Goal: Communication & Community: Answer question/provide support

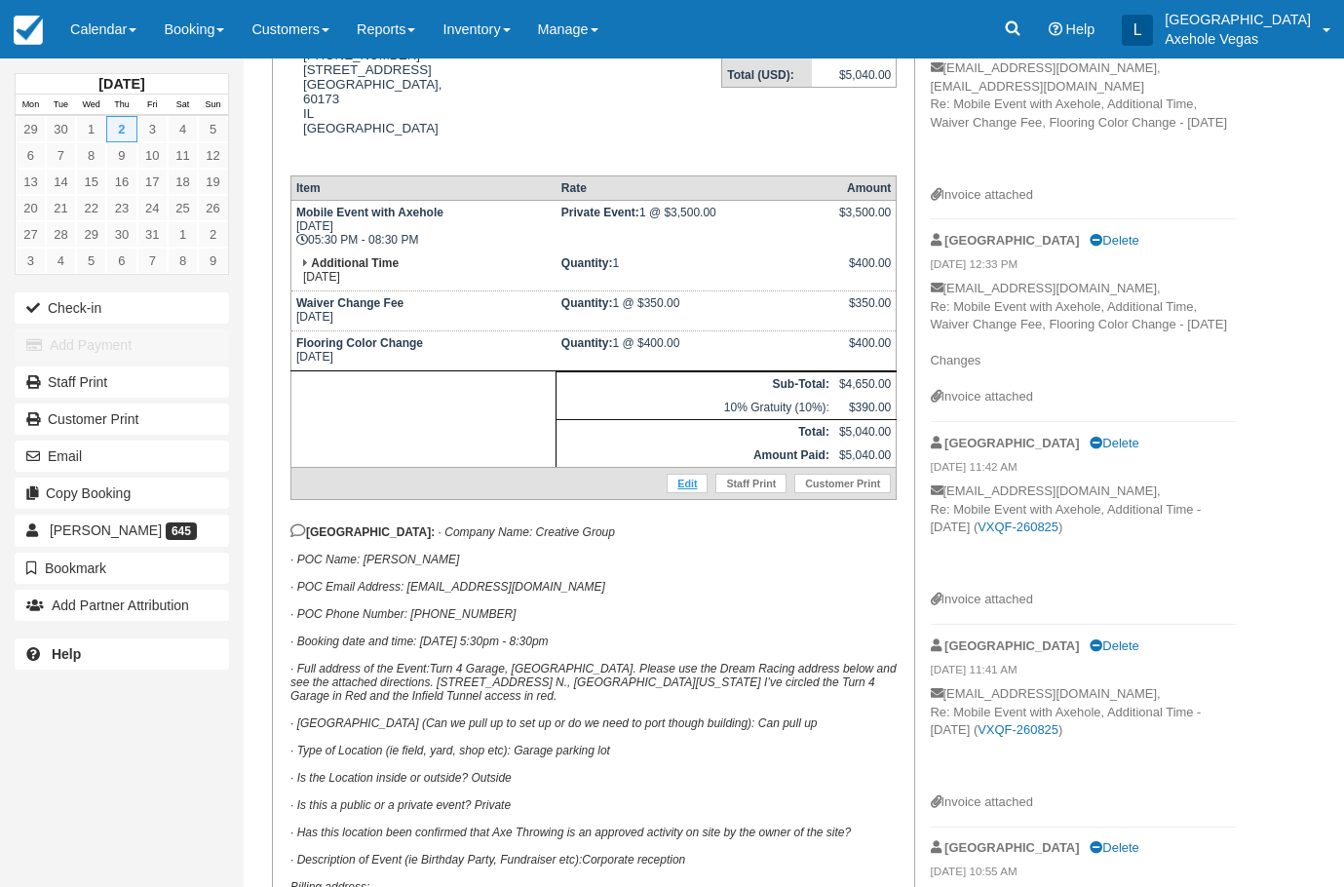
scroll to position [522, 0]
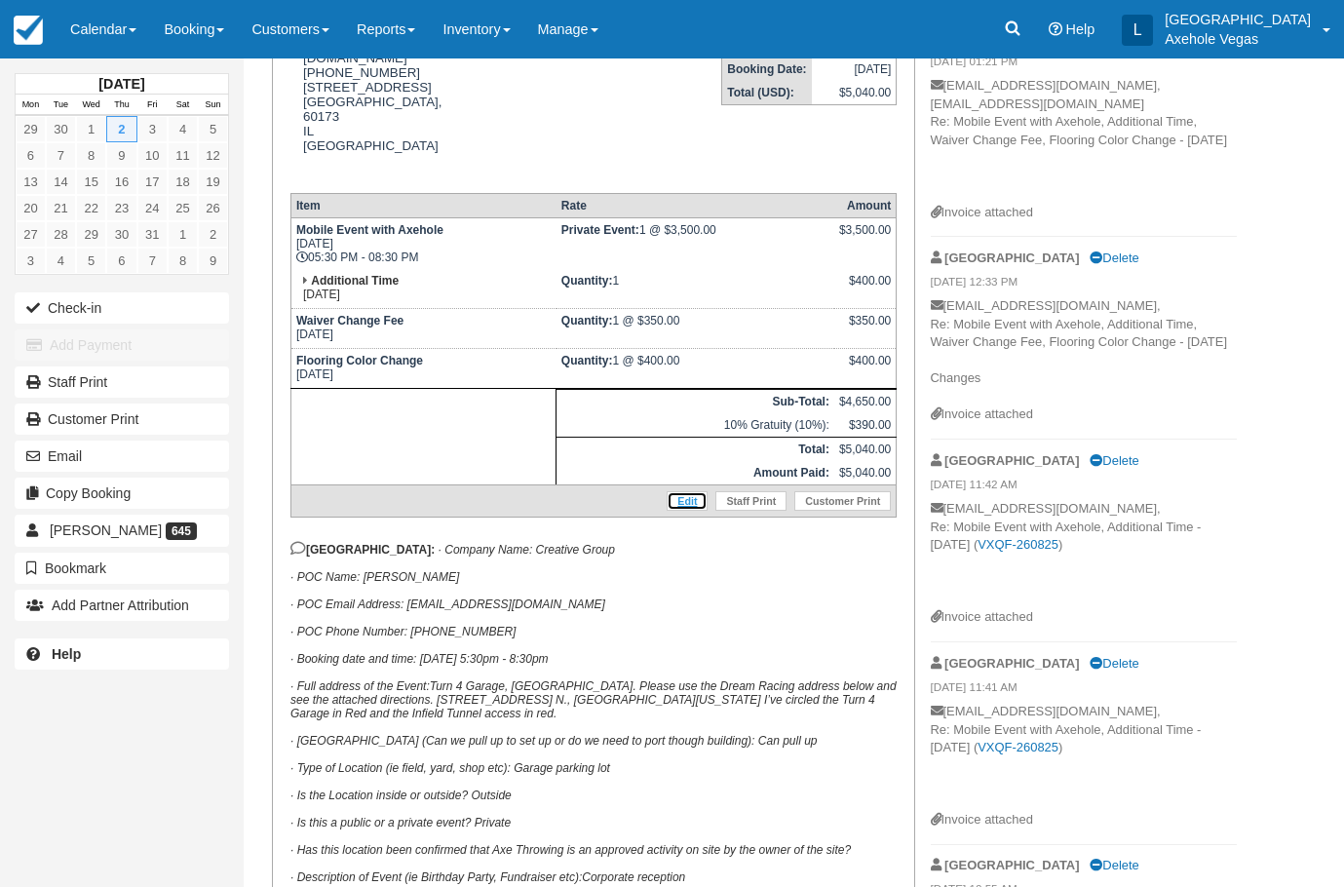
click at [689, 491] on link "Edit" at bounding box center [687, 500] width 41 height 19
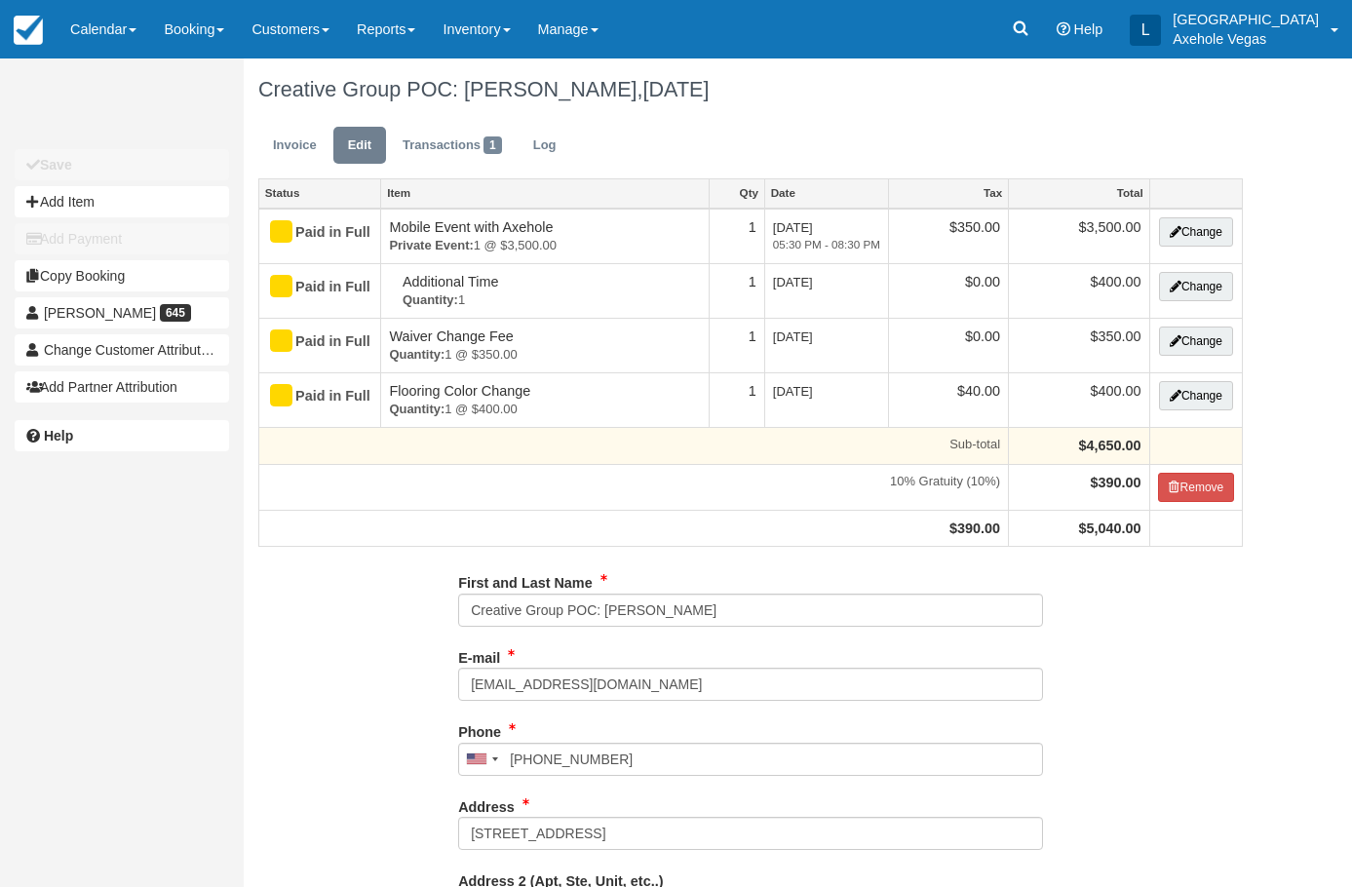
type input "(303) 868-7505"
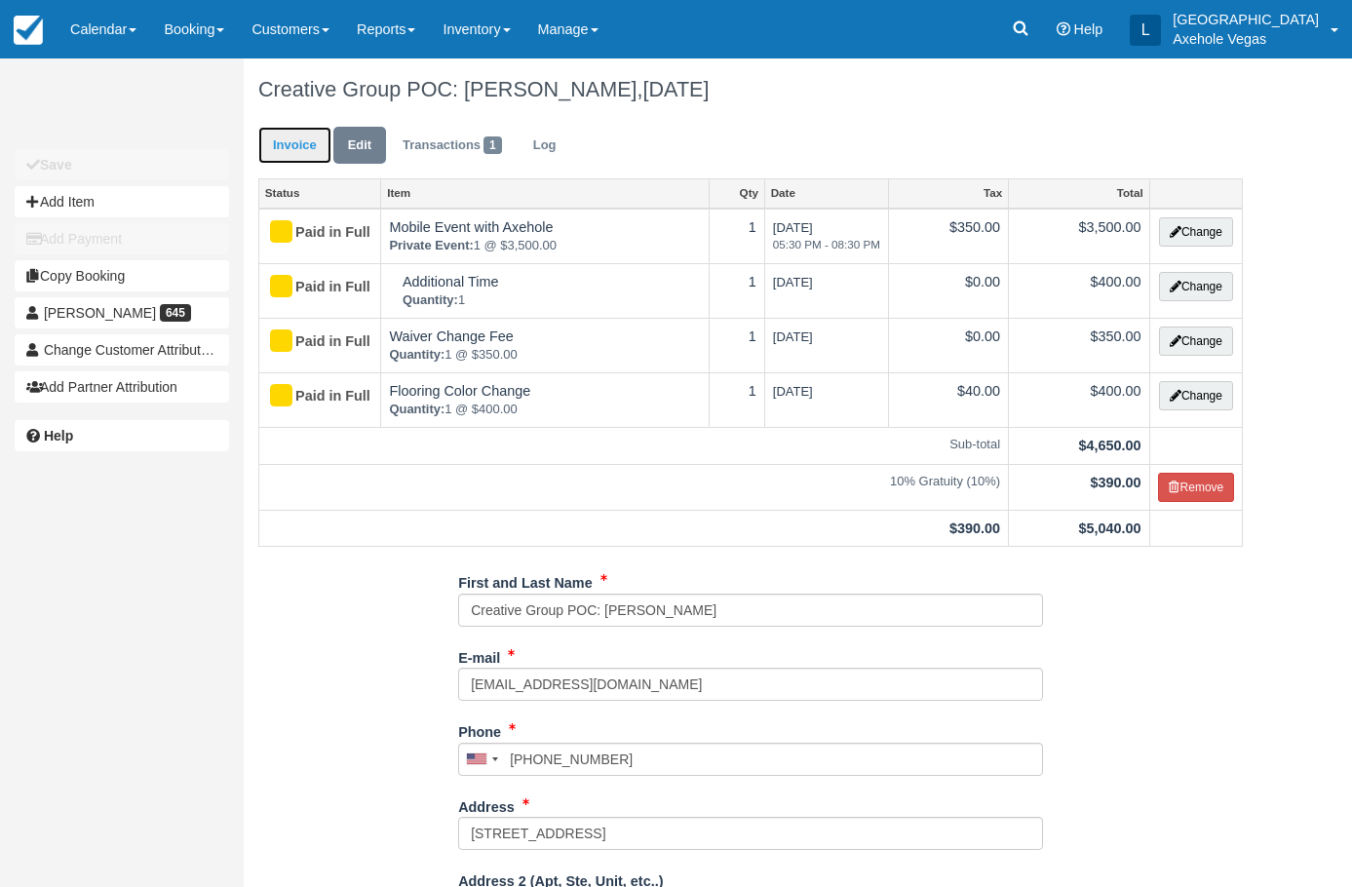
click at [314, 150] on link "Invoice" at bounding box center [294, 146] width 73 height 38
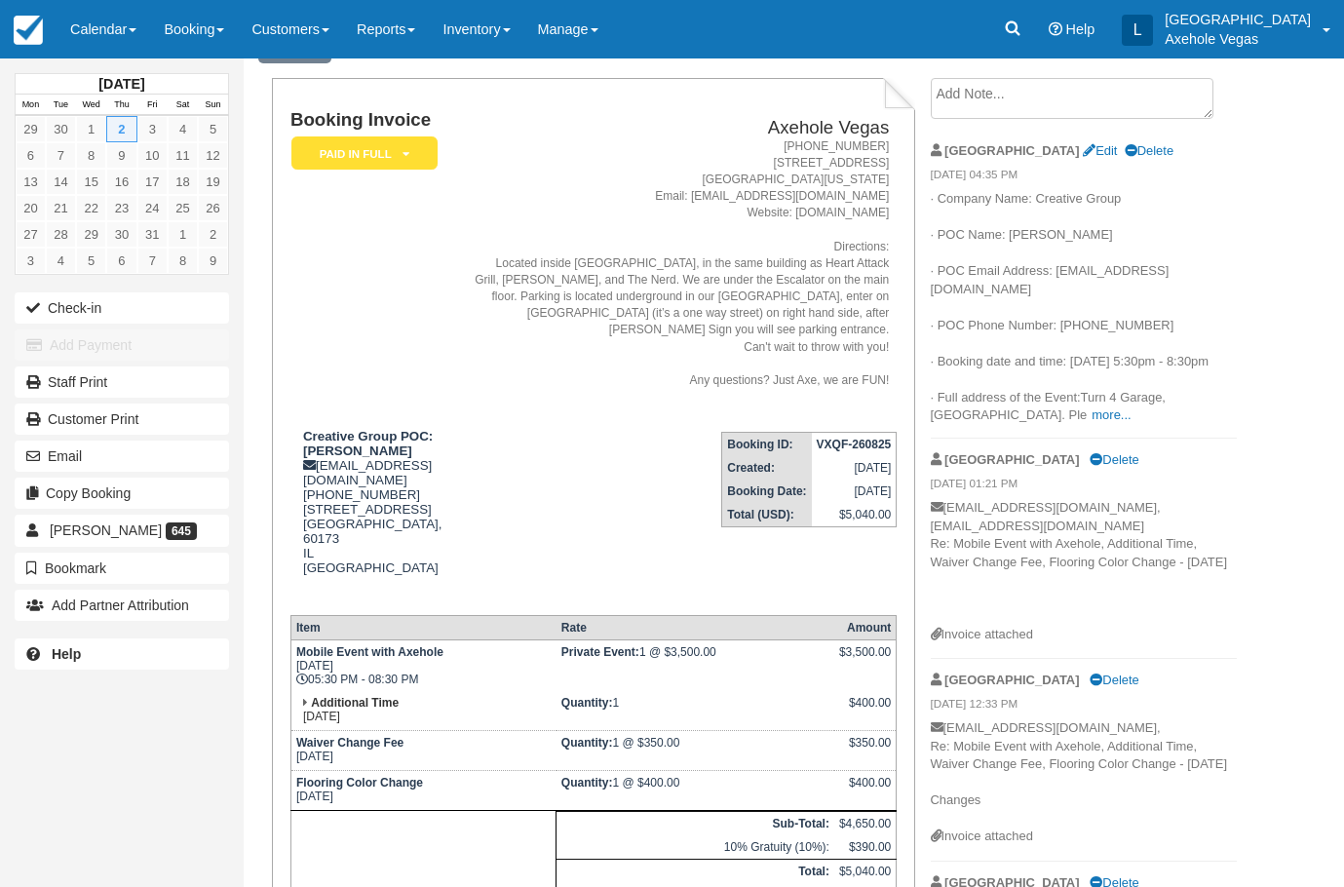
scroll to position [195, 0]
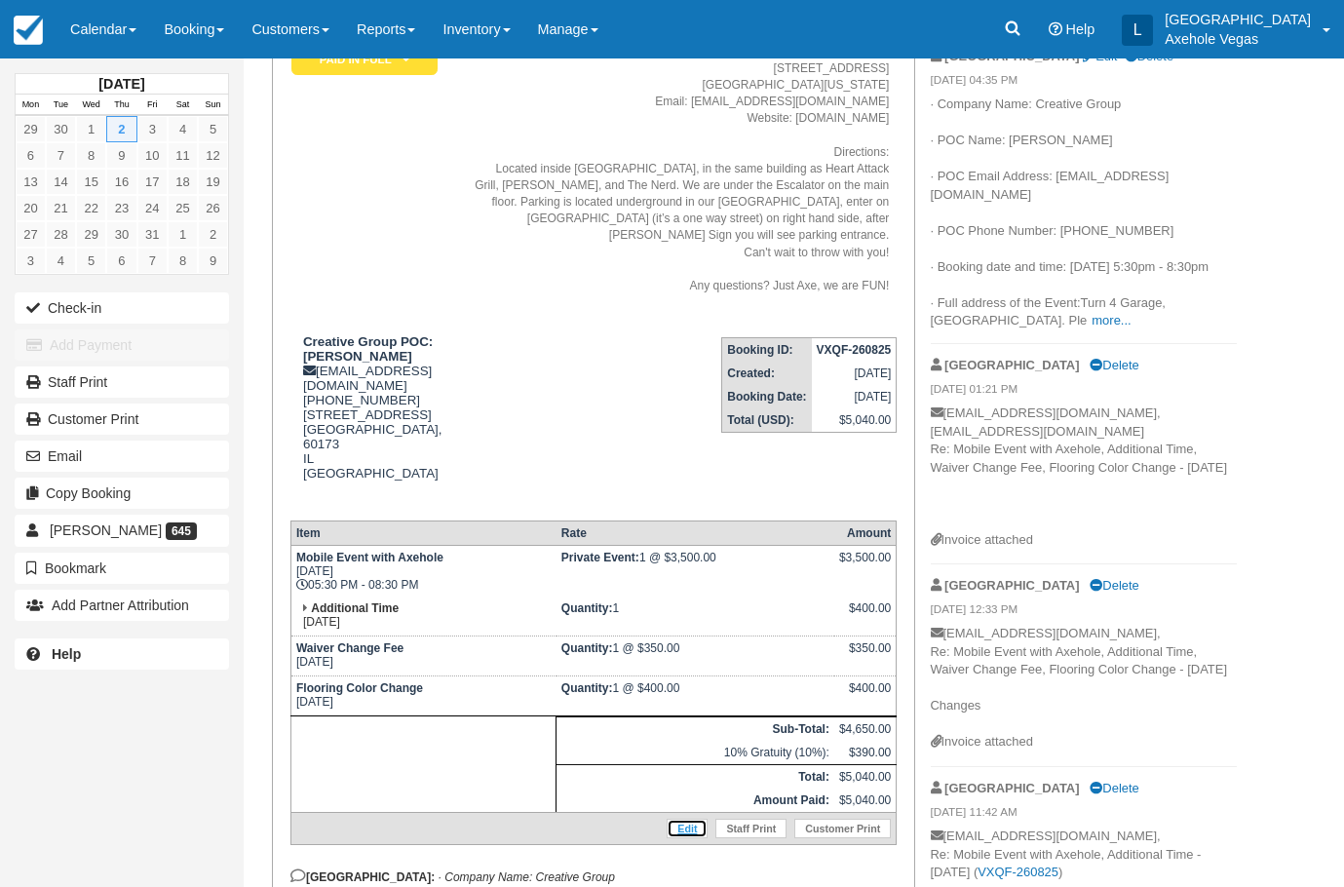
click at [699, 821] on link "Edit" at bounding box center [687, 828] width 41 height 19
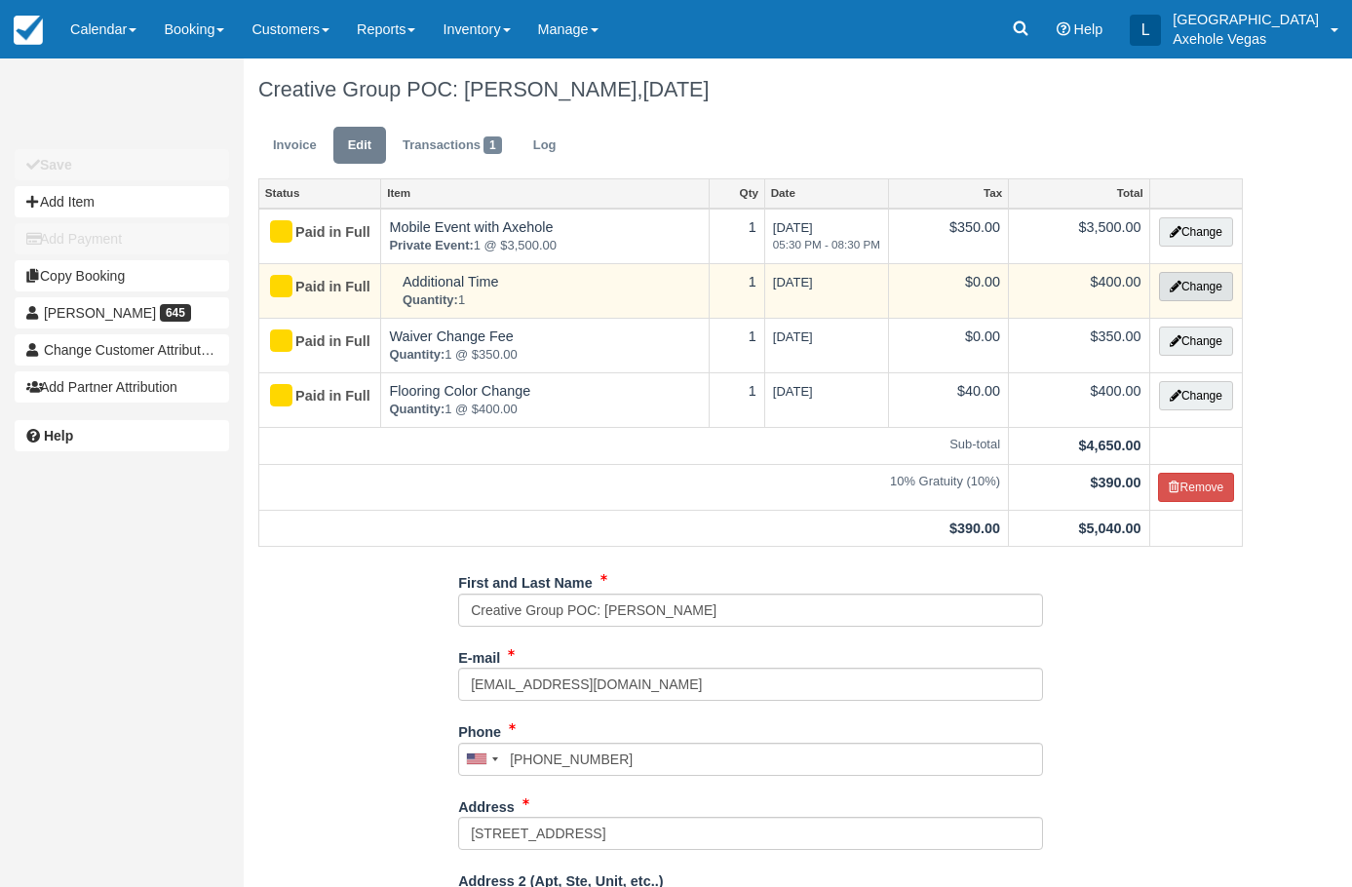
click at [1210, 291] on button "Change" at bounding box center [1196, 286] width 74 height 29
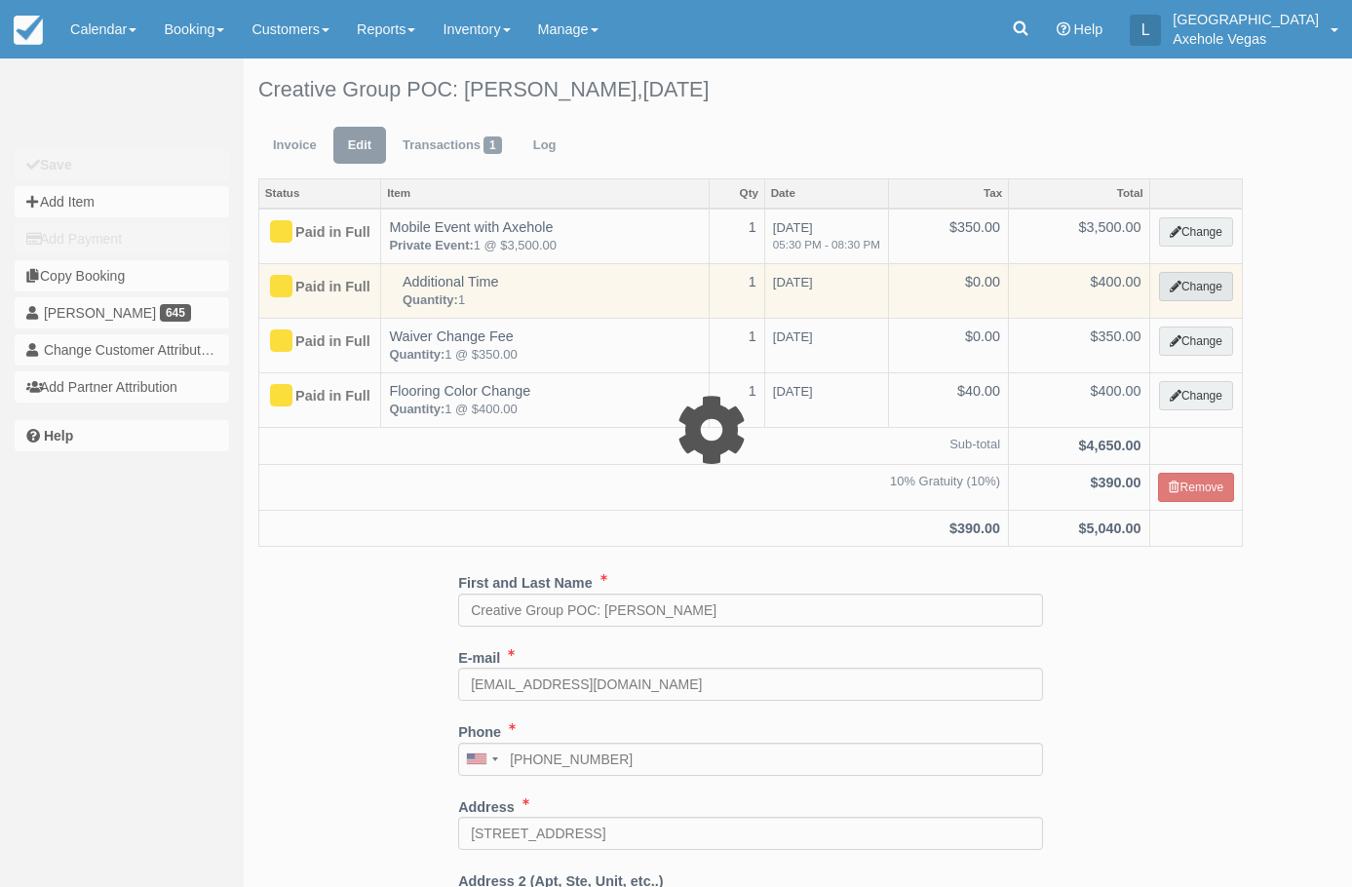
select select "3"
type input "400.00"
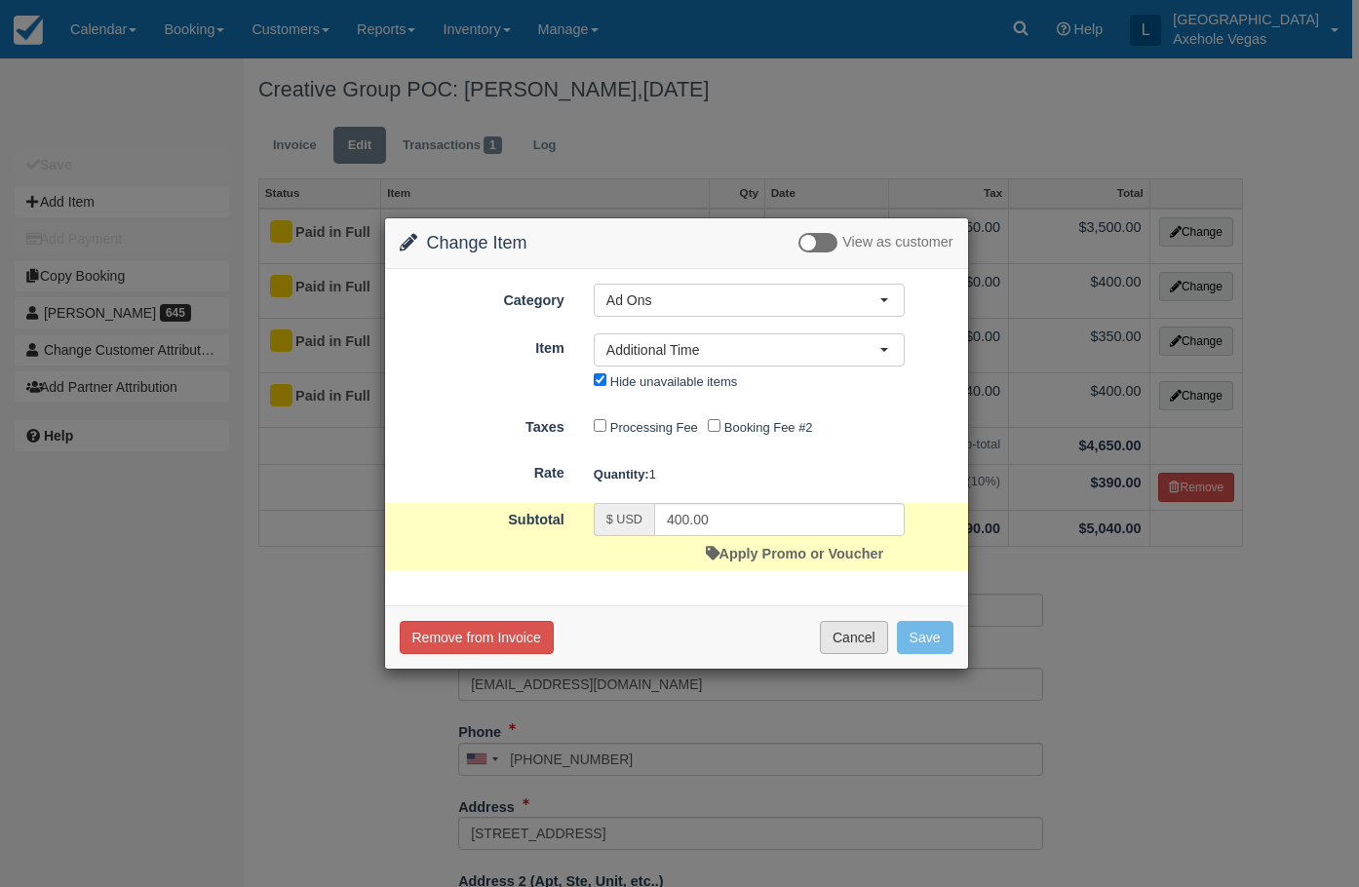
click at [860, 646] on button "Cancel" at bounding box center [854, 637] width 68 height 33
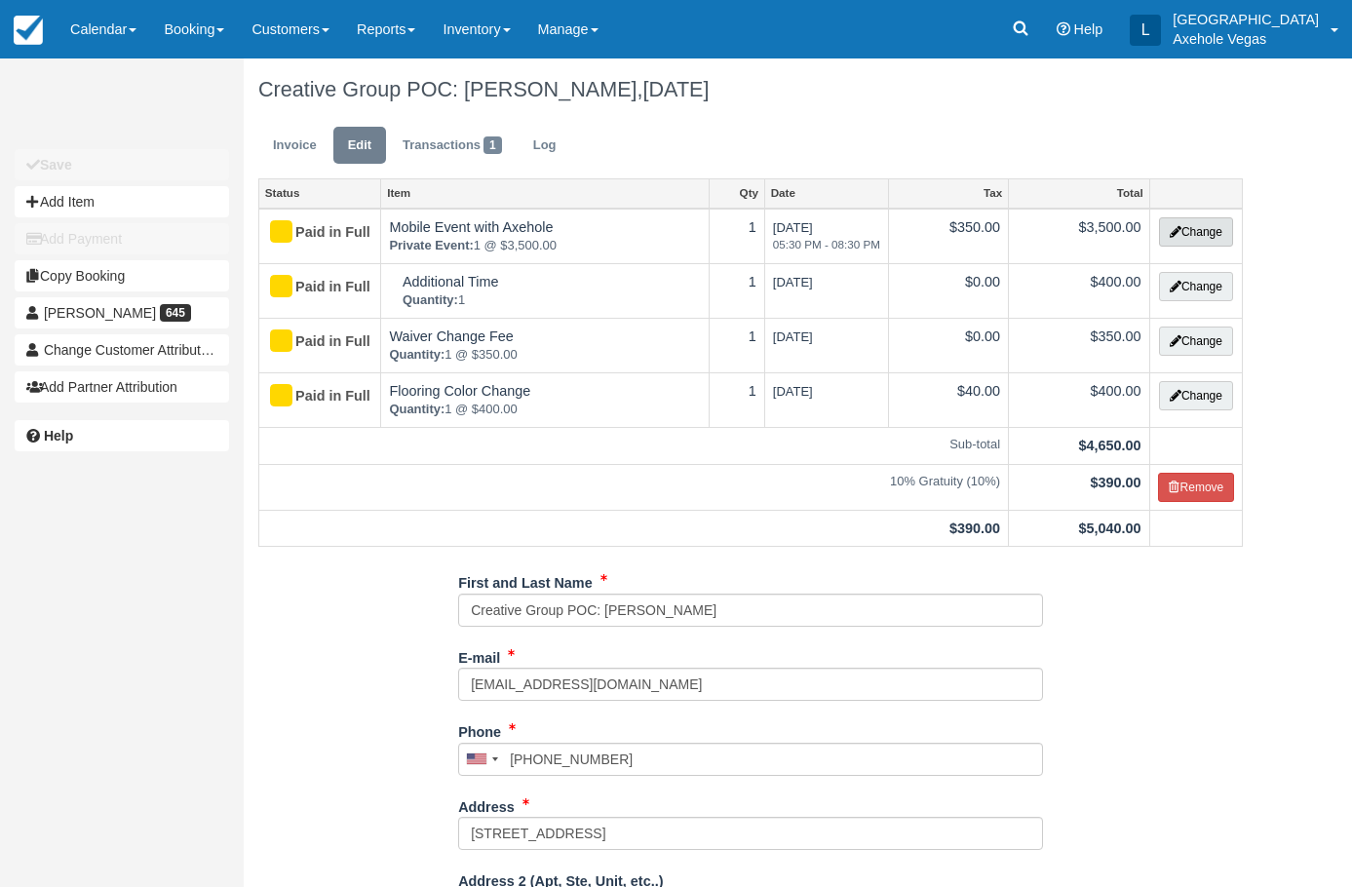
click at [1171, 236] on icon "button" at bounding box center [1176, 232] width 12 height 12
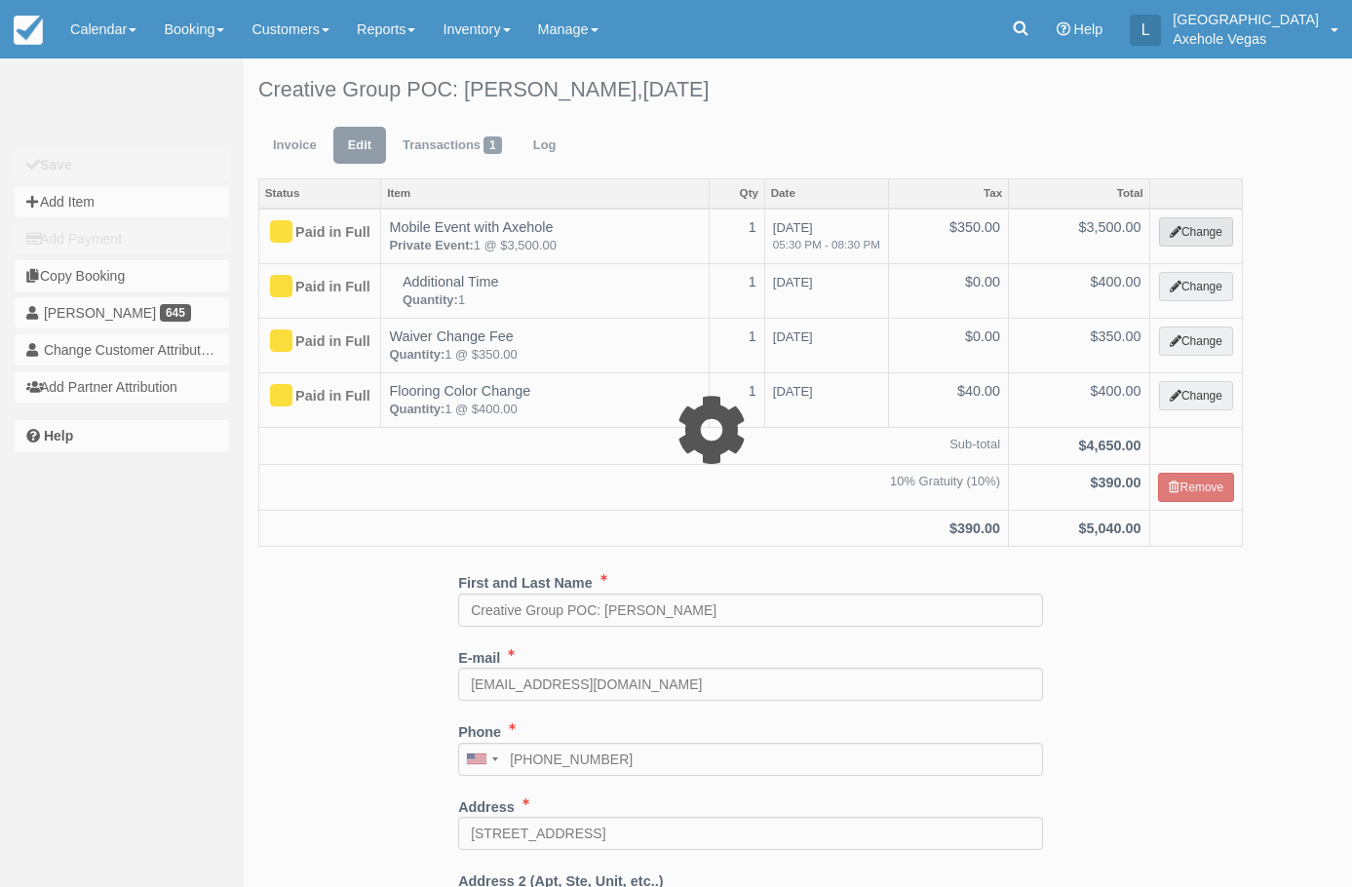
select select "39"
type input "3500.00"
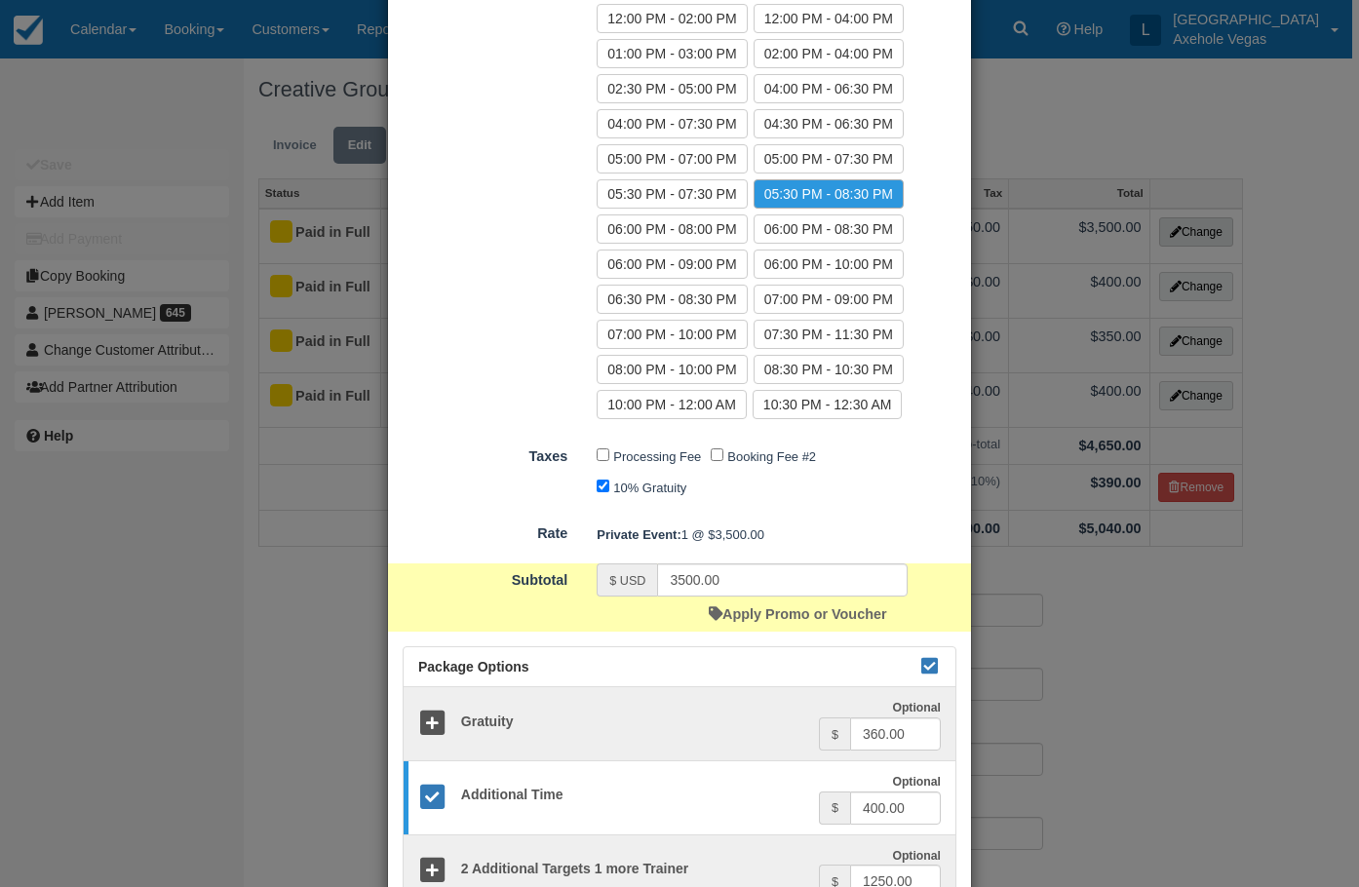
scroll to position [390, 0]
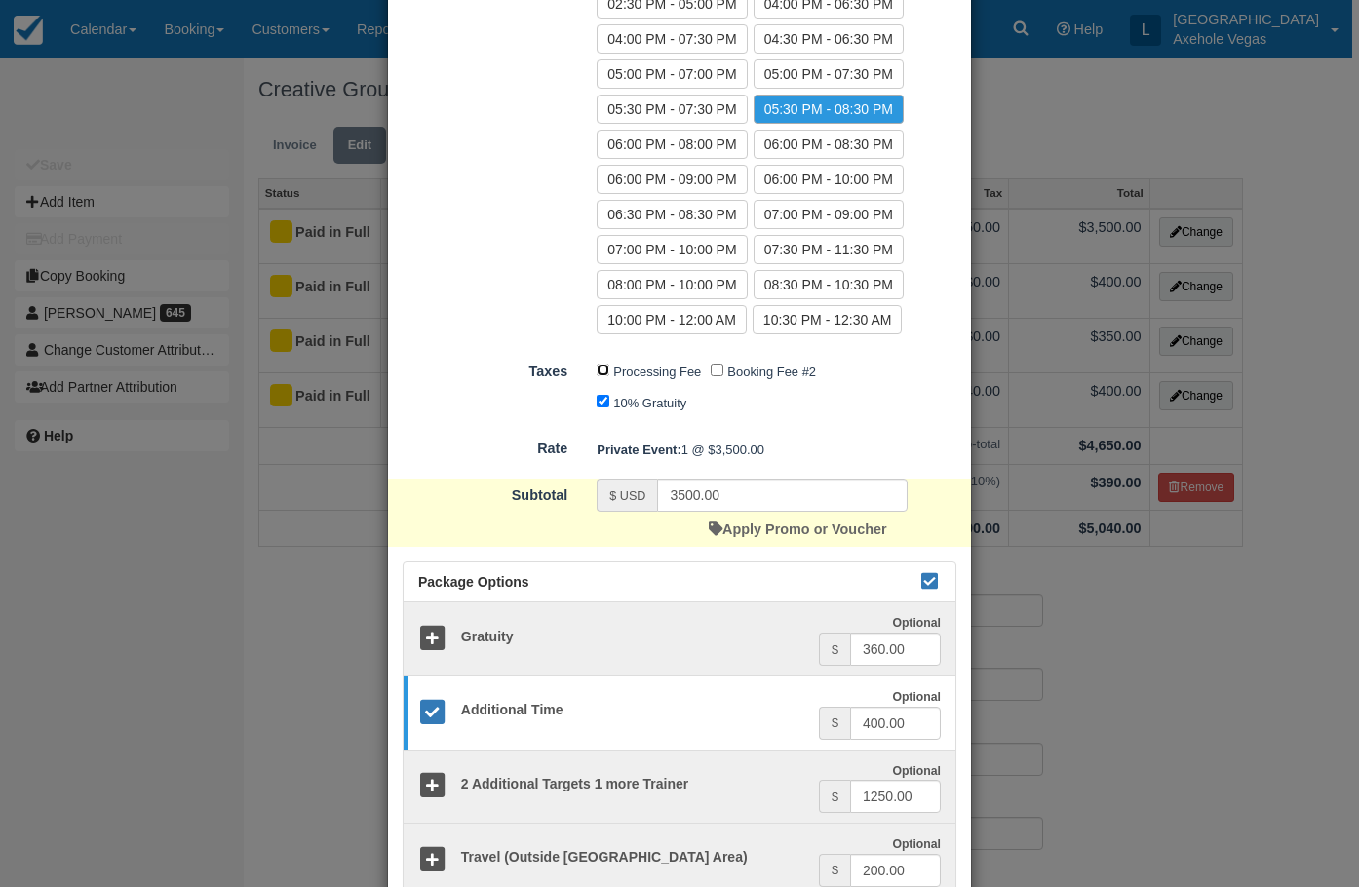
click at [602, 367] on input "Processing Fee" at bounding box center [602, 370] width 13 height 13
checkbox input "true"
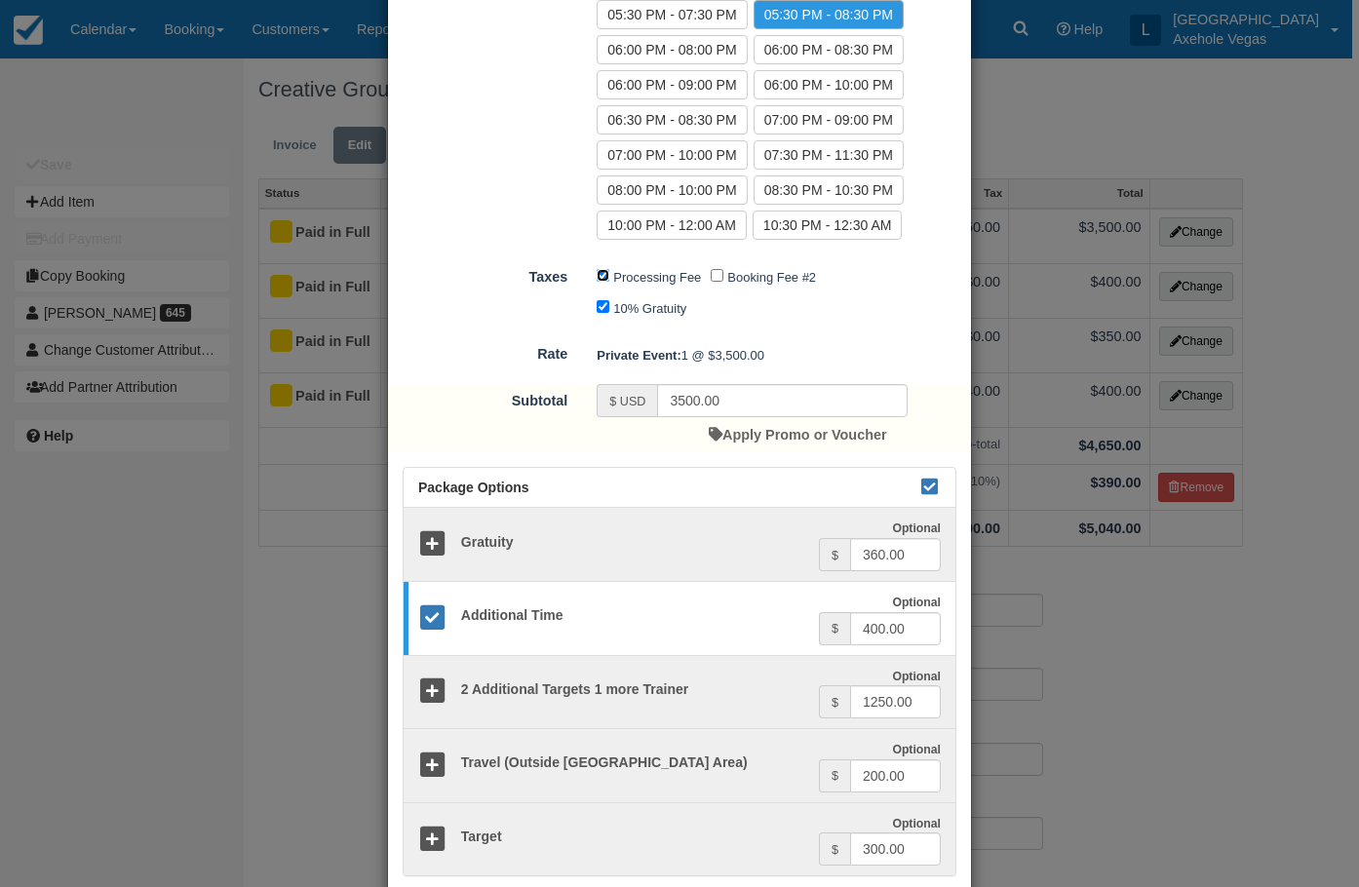
scroll to position [601, 0]
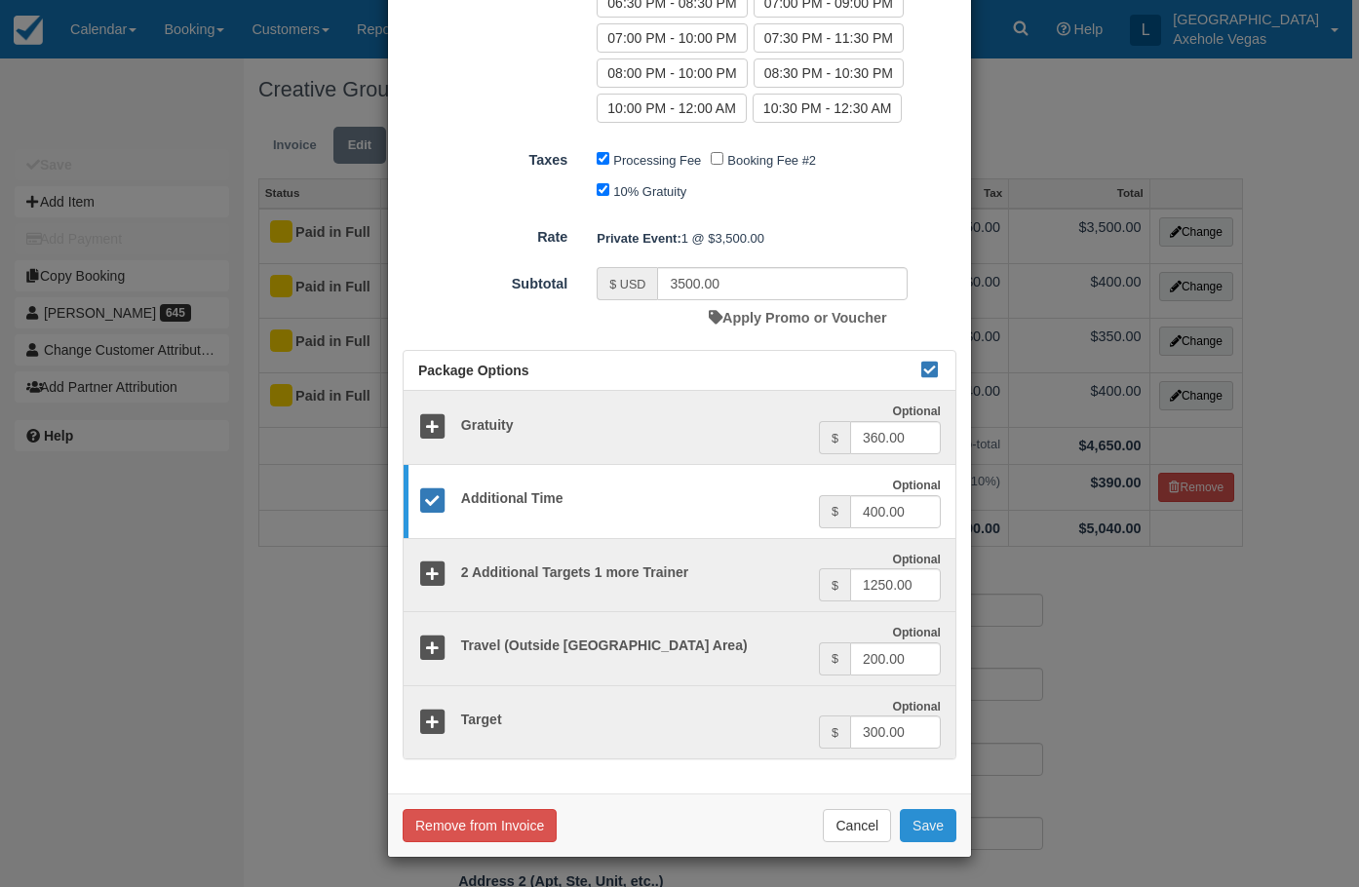
click at [937, 829] on button "Save" at bounding box center [928, 825] width 57 height 33
checkbox input "false"
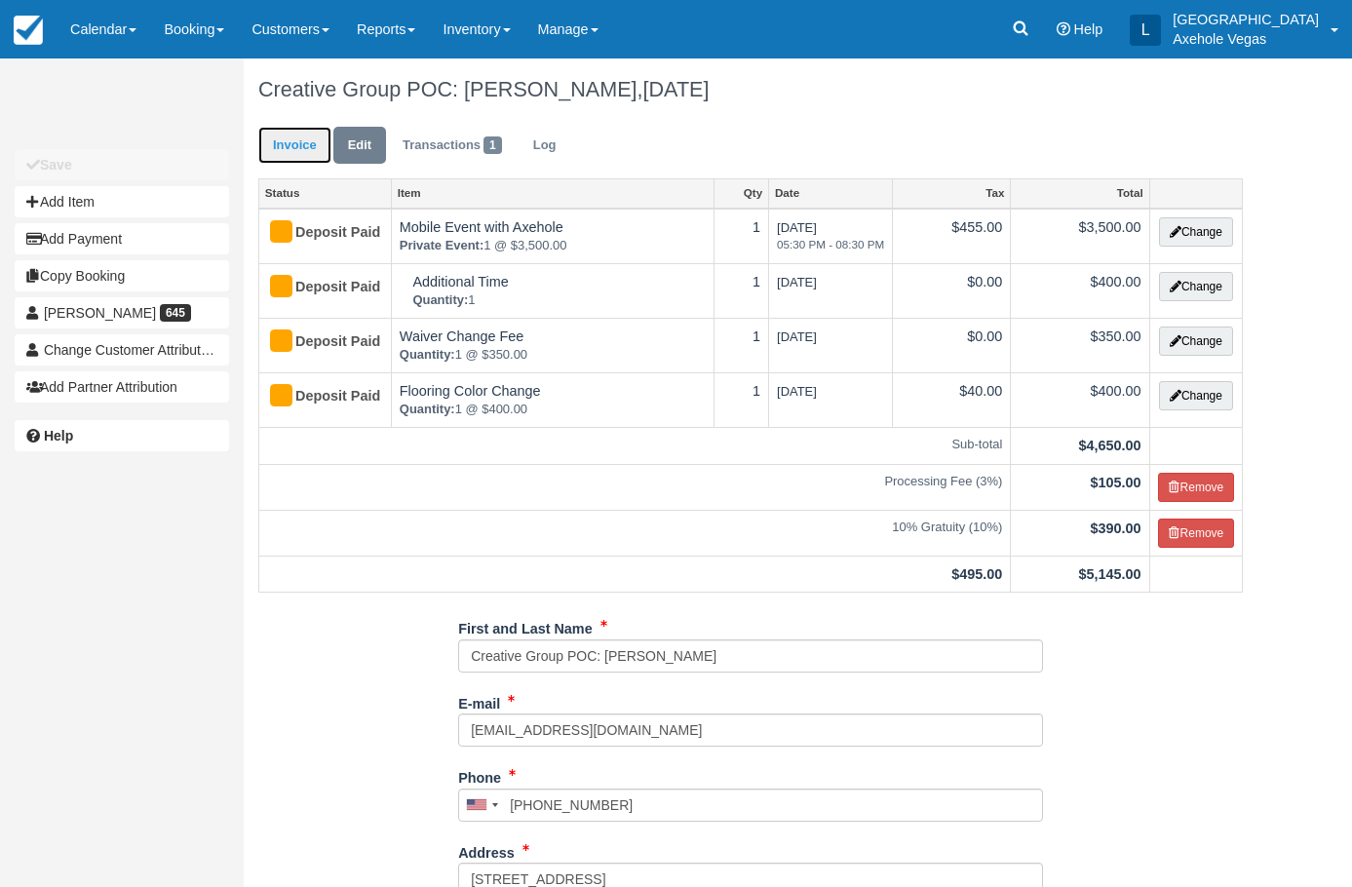
click at [285, 148] on link "Invoice" at bounding box center [294, 146] width 73 height 38
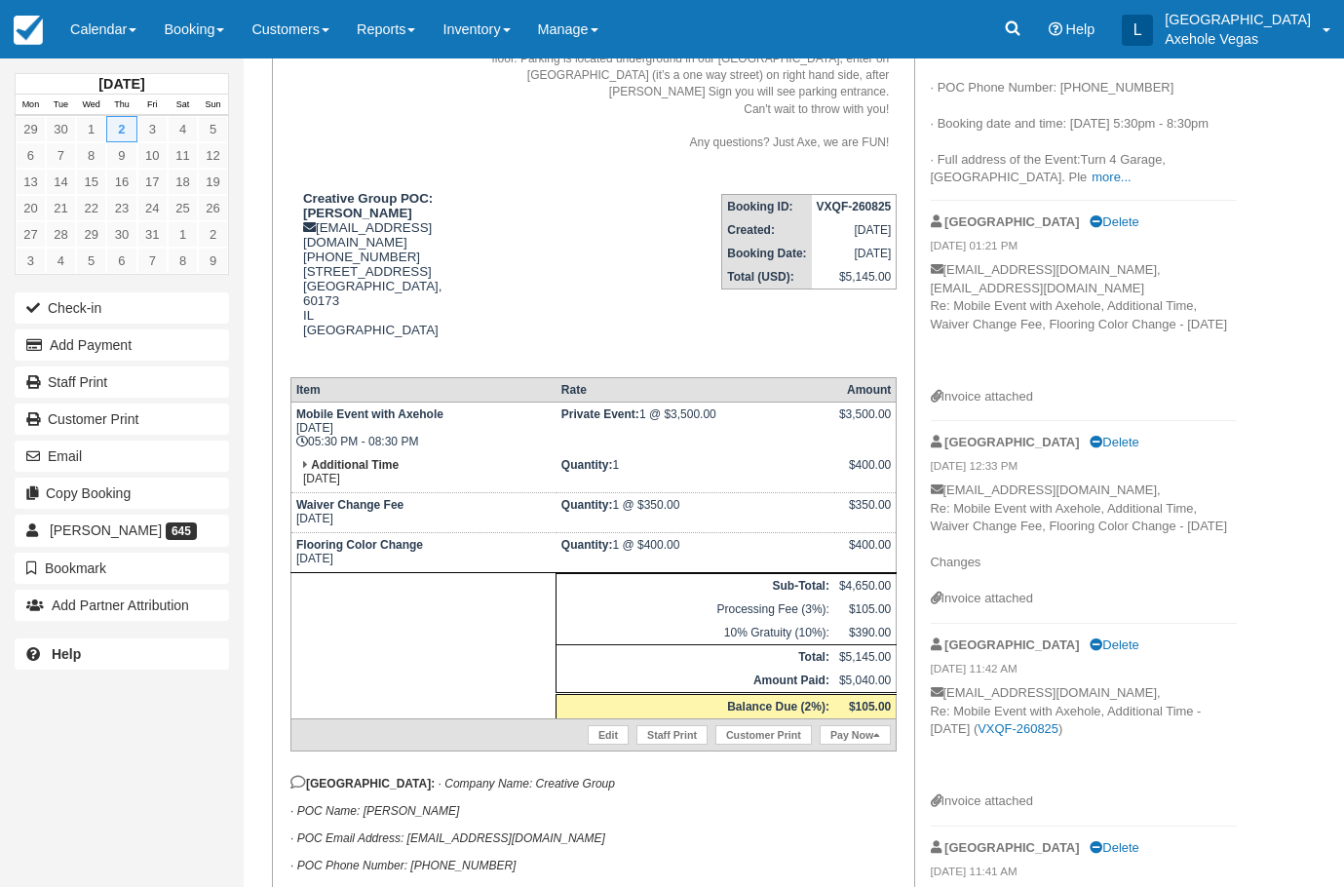
scroll to position [390, 0]
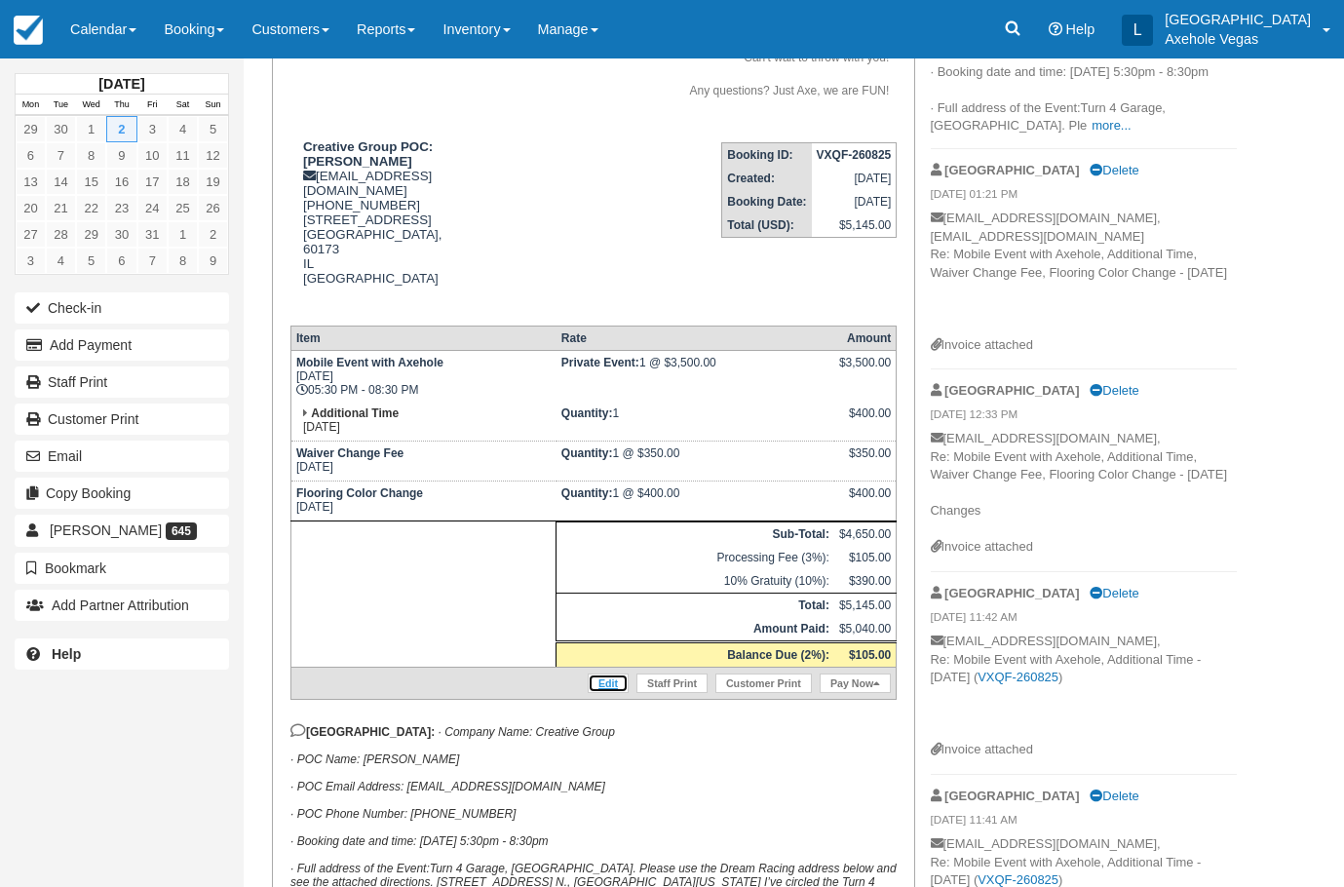
click at [606, 673] on link "Edit" at bounding box center [608, 682] width 41 height 19
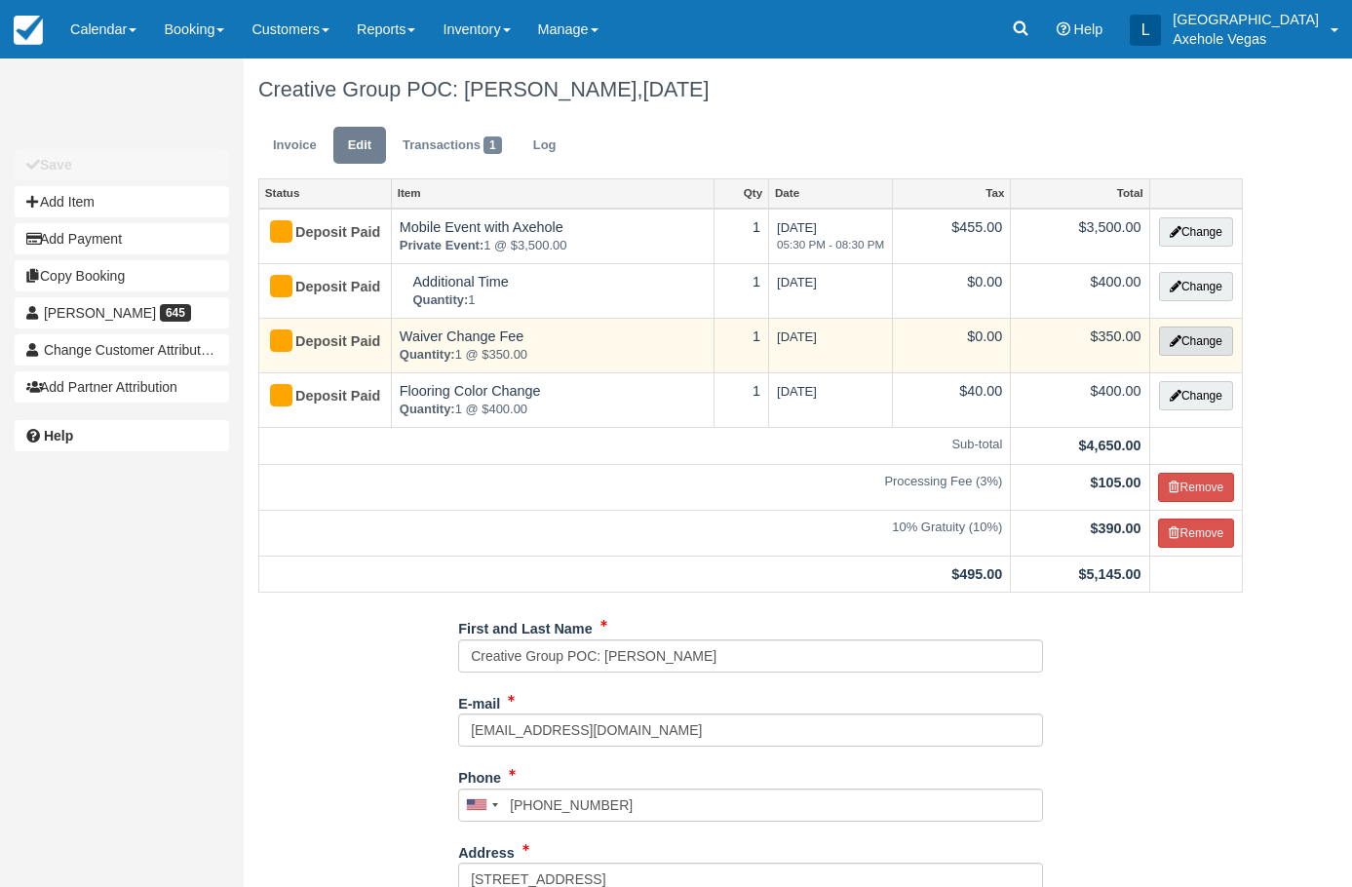
click at [1200, 334] on button "Change" at bounding box center [1196, 340] width 74 height 29
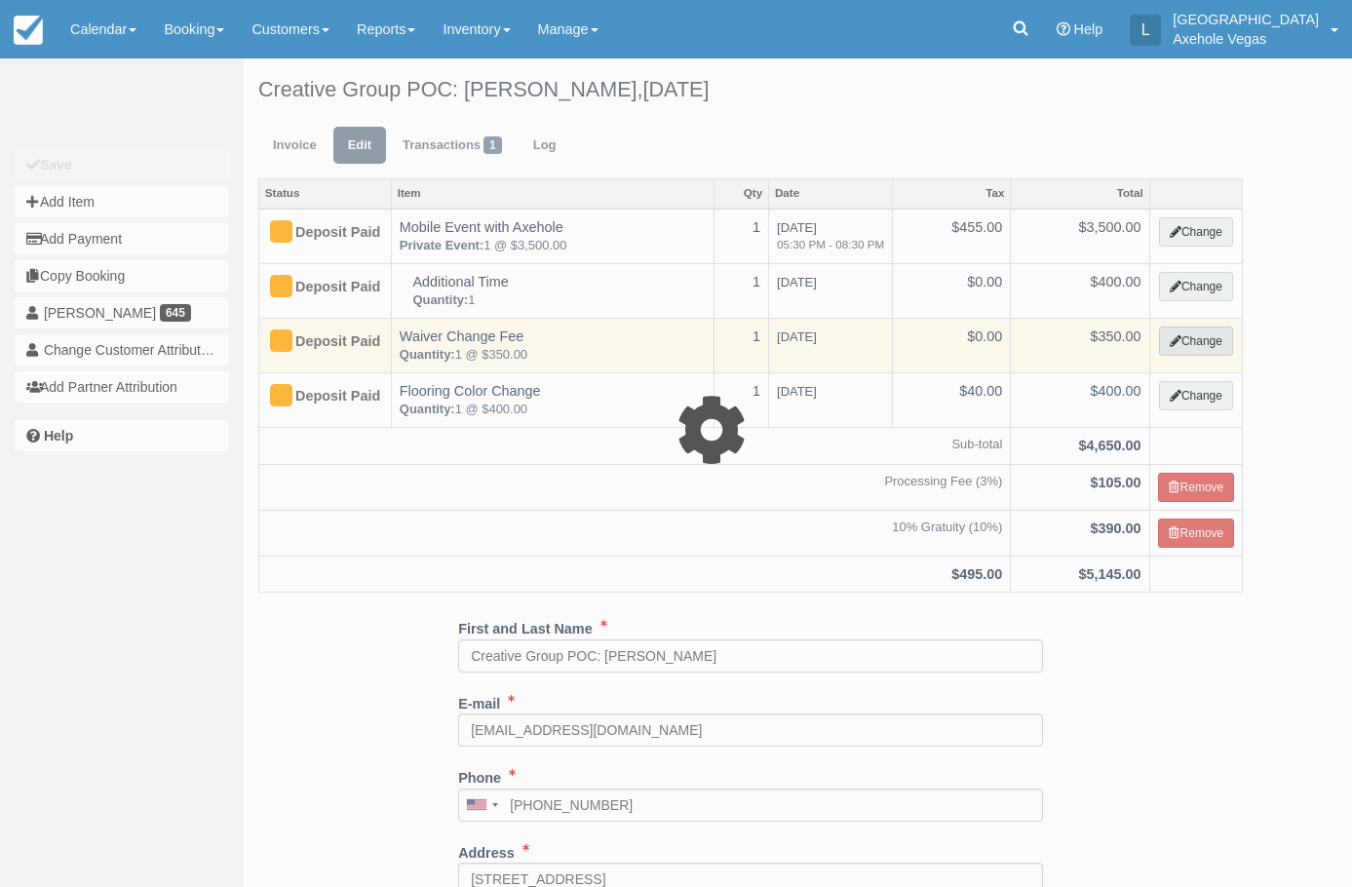
select select "3"
type input "350.00"
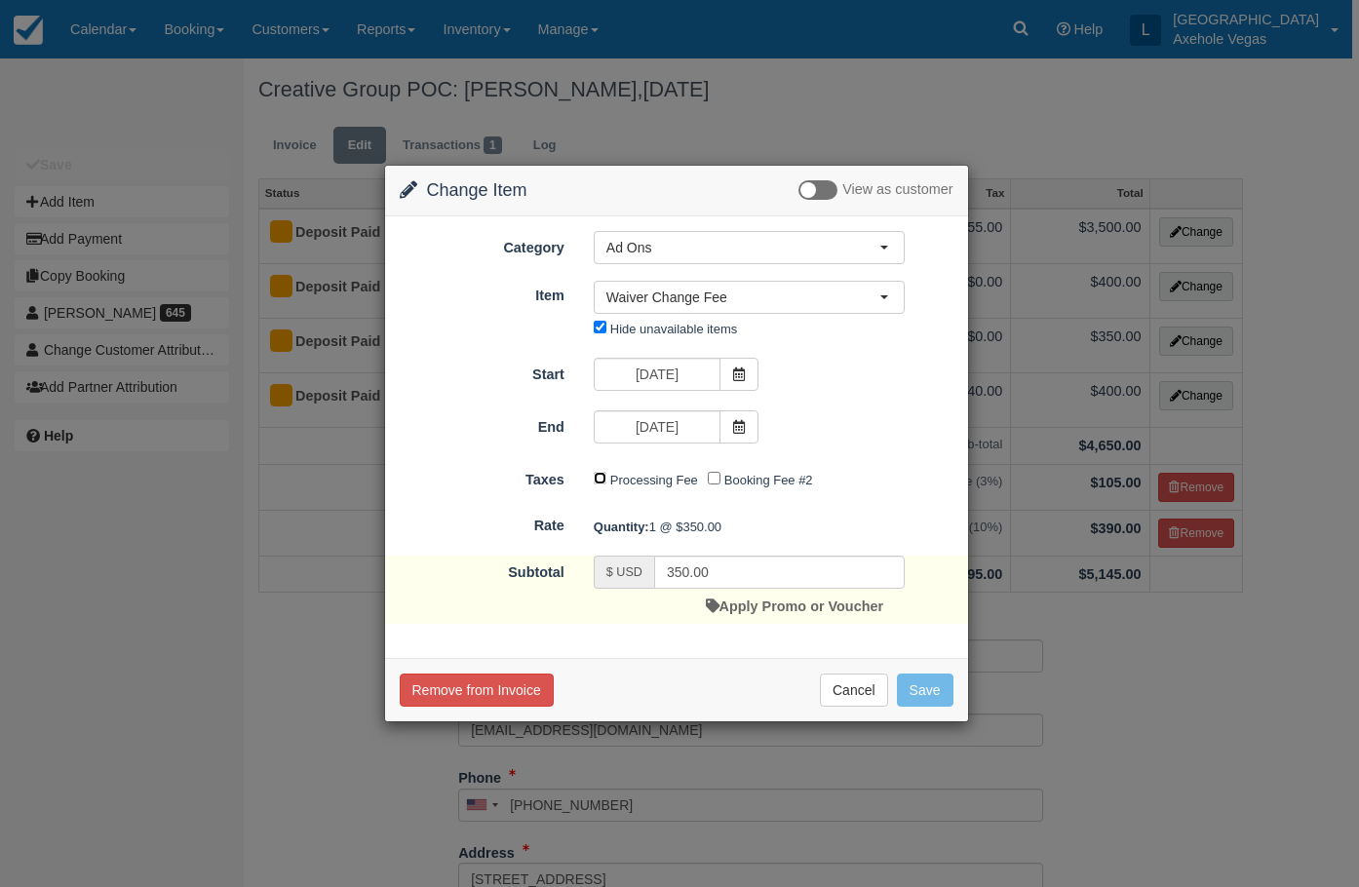
click at [597, 482] on input "Processing Fee" at bounding box center [600, 478] width 13 height 13
checkbox input "true"
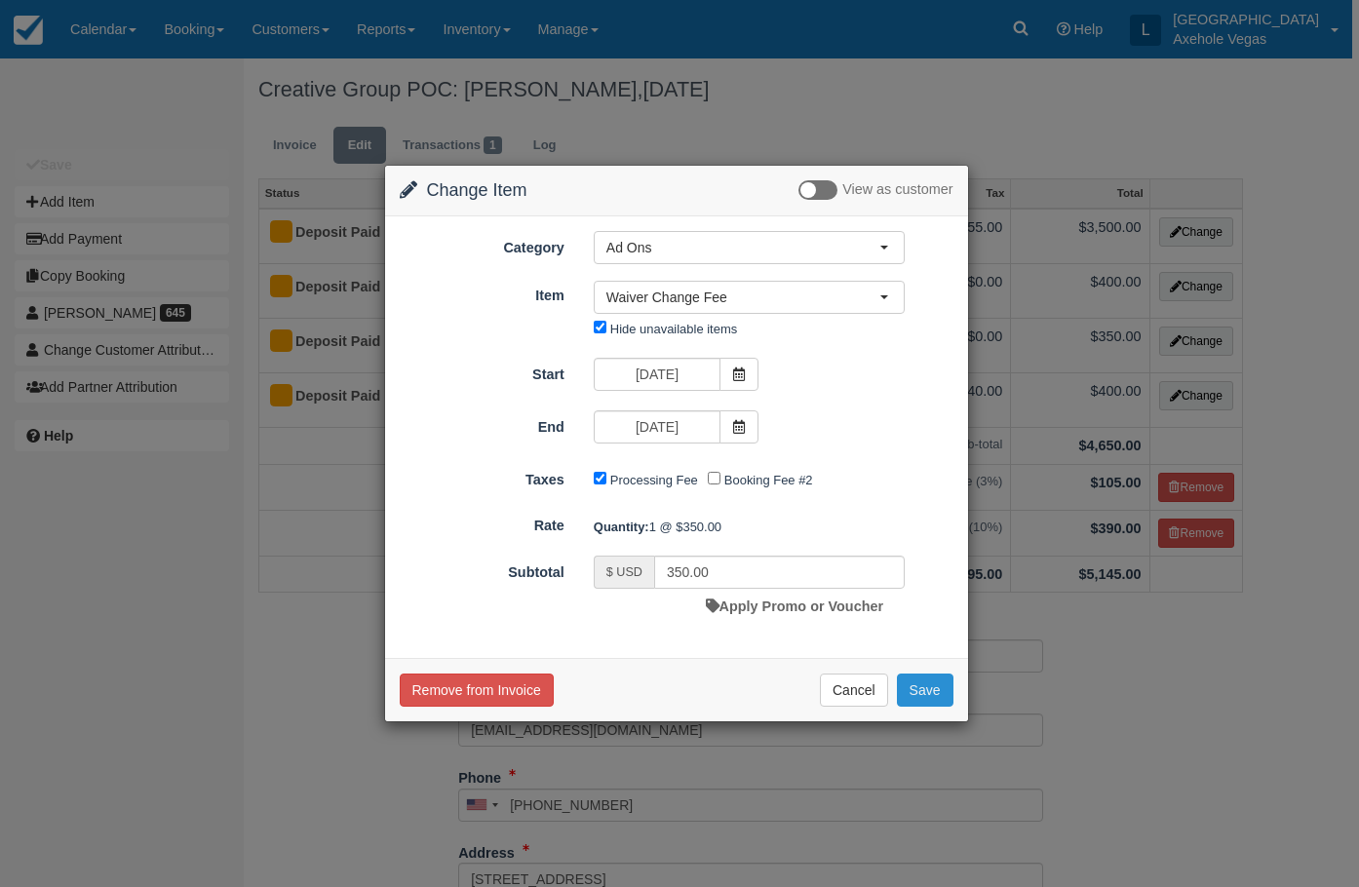
click at [910, 693] on button "Save" at bounding box center [925, 689] width 57 height 33
checkbox input "false"
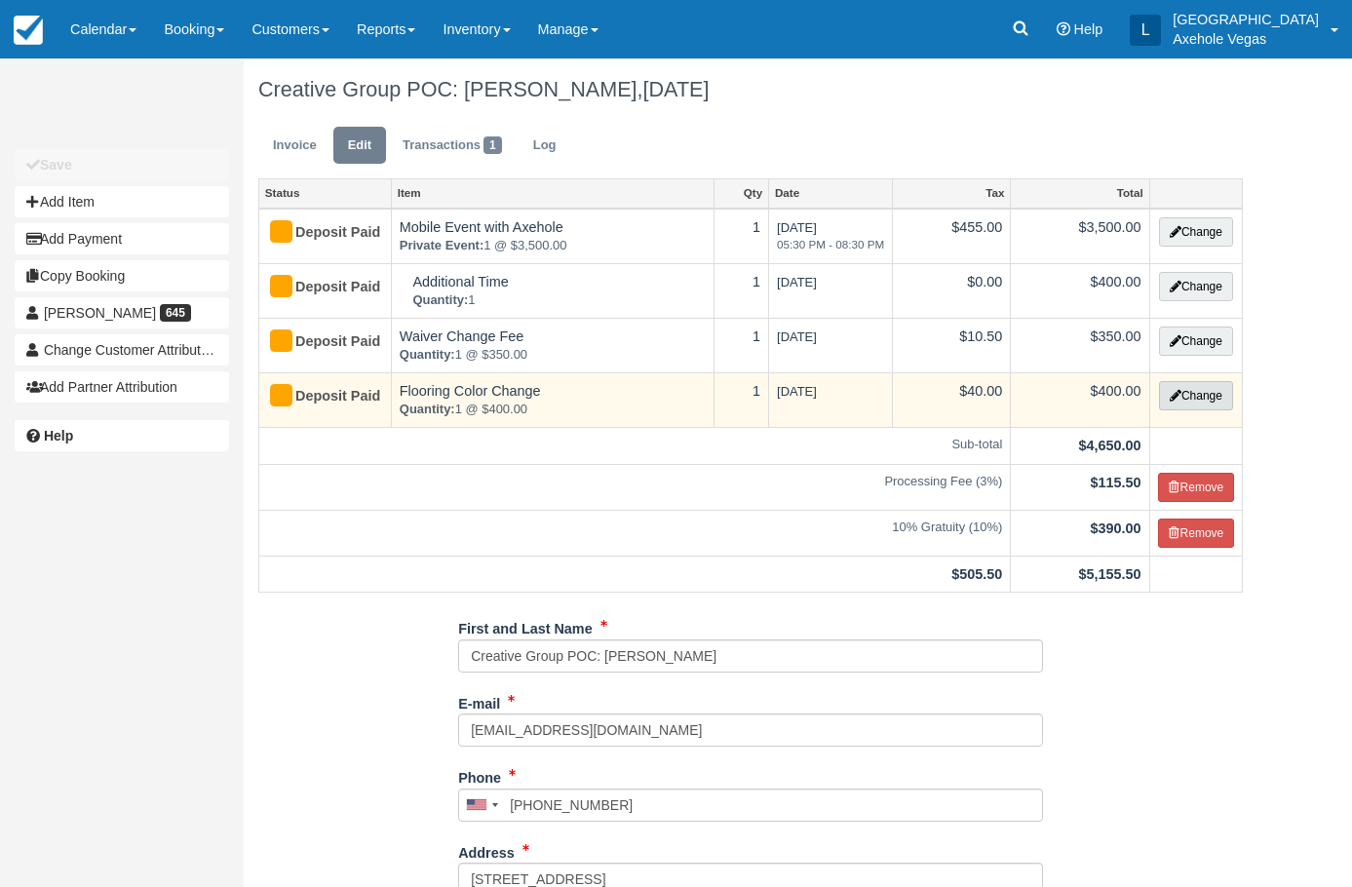
click at [1173, 385] on button "Change" at bounding box center [1196, 395] width 74 height 29
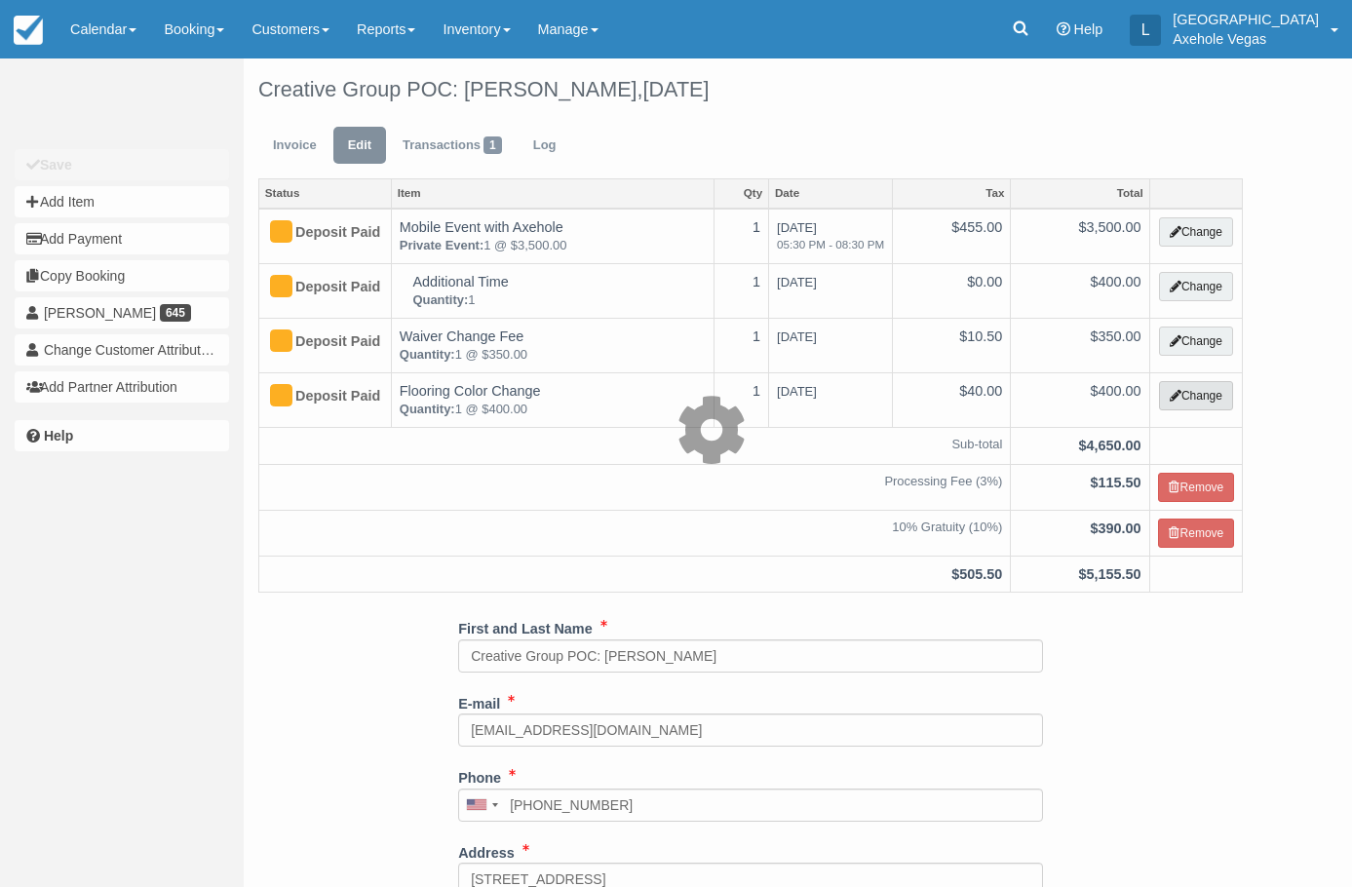
select select "3"
type input "400.00"
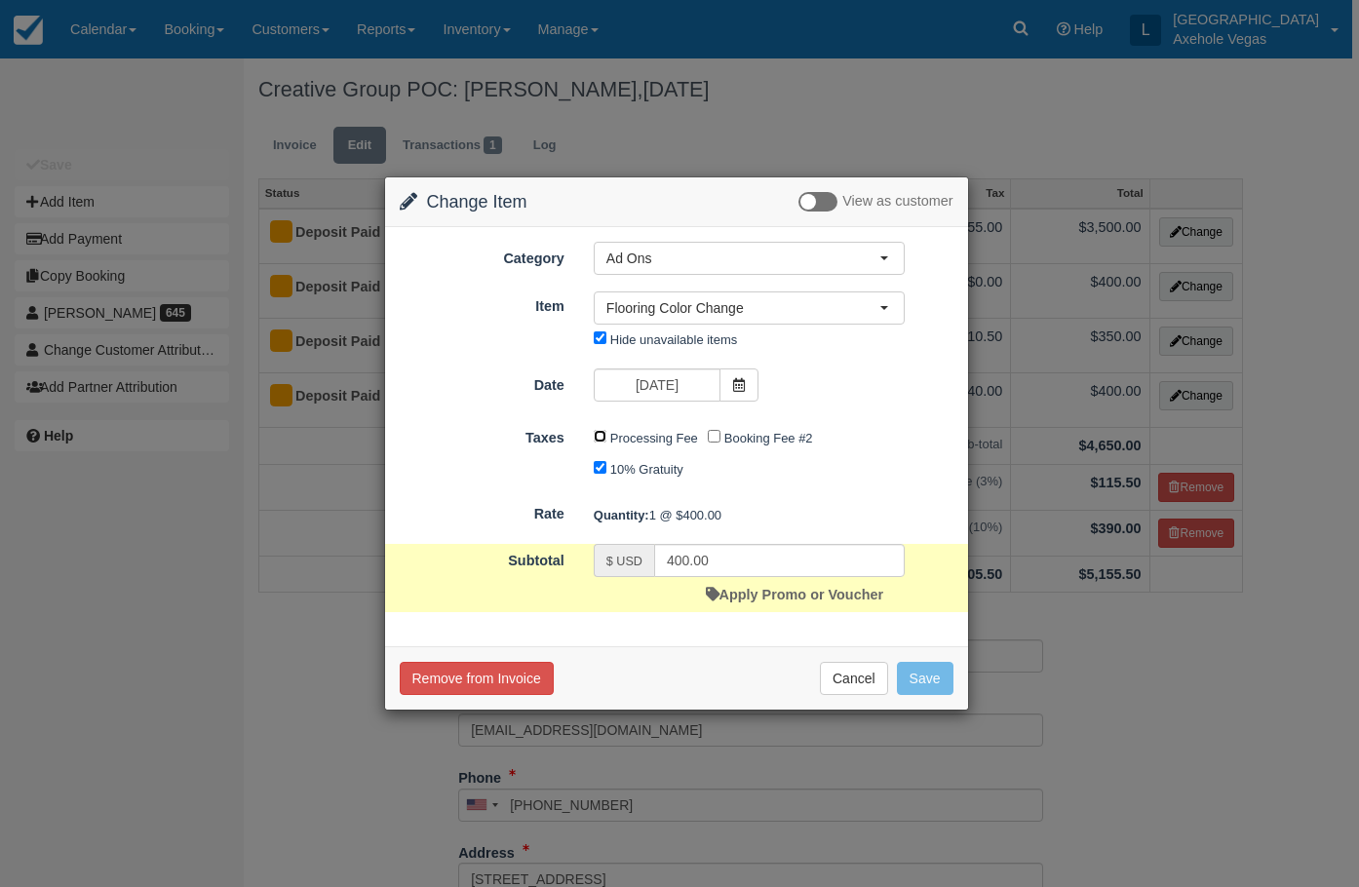
click at [600, 438] on input "Processing Fee" at bounding box center [600, 436] width 13 height 13
checkbox input "true"
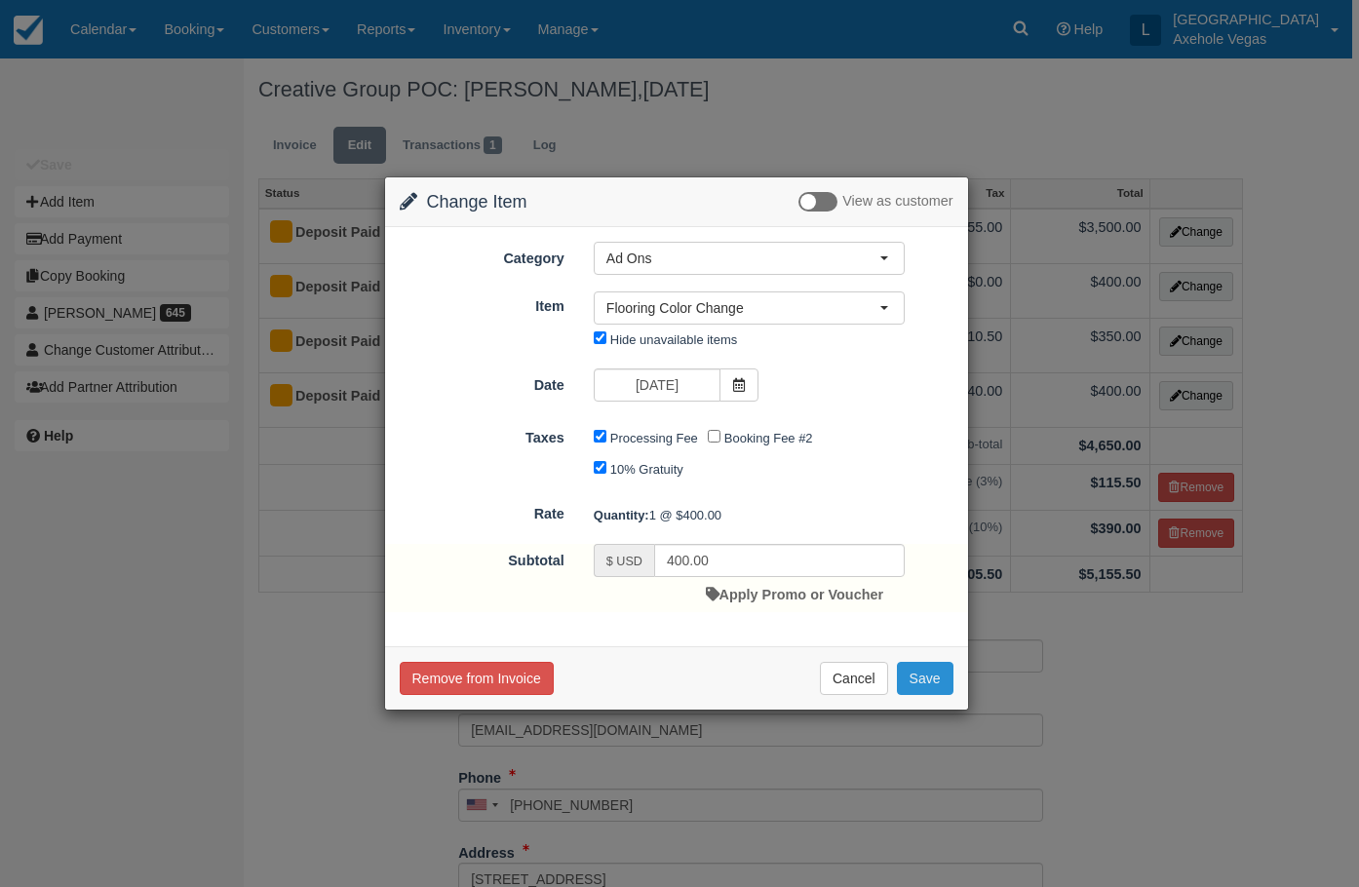
click at [912, 681] on button "Save" at bounding box center [925, 678] width 57 height 33
checkbox input "false"
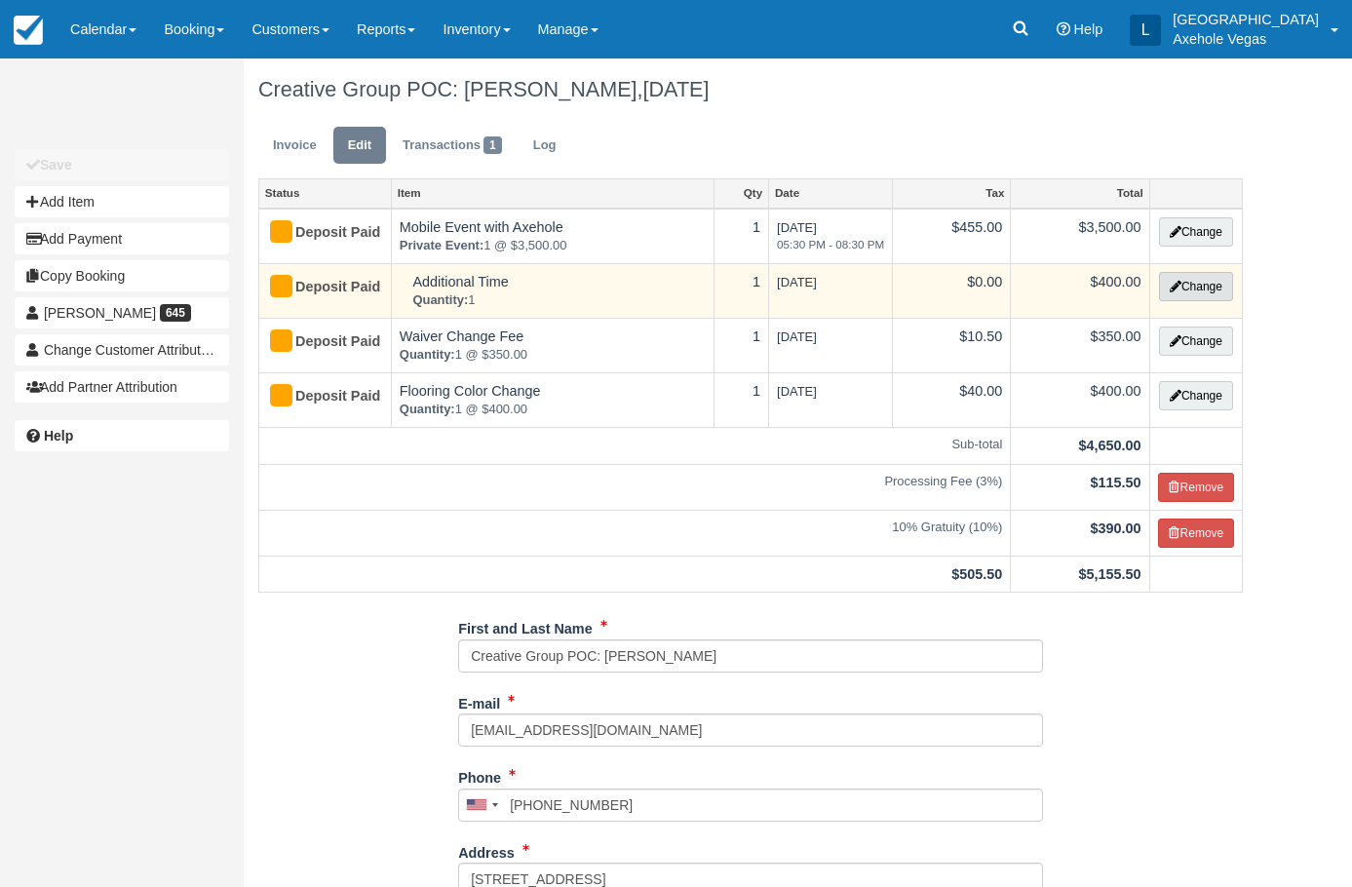
click at [1198, 278] on button "Change" at bounding box center [1196, 286] width 74 height 29
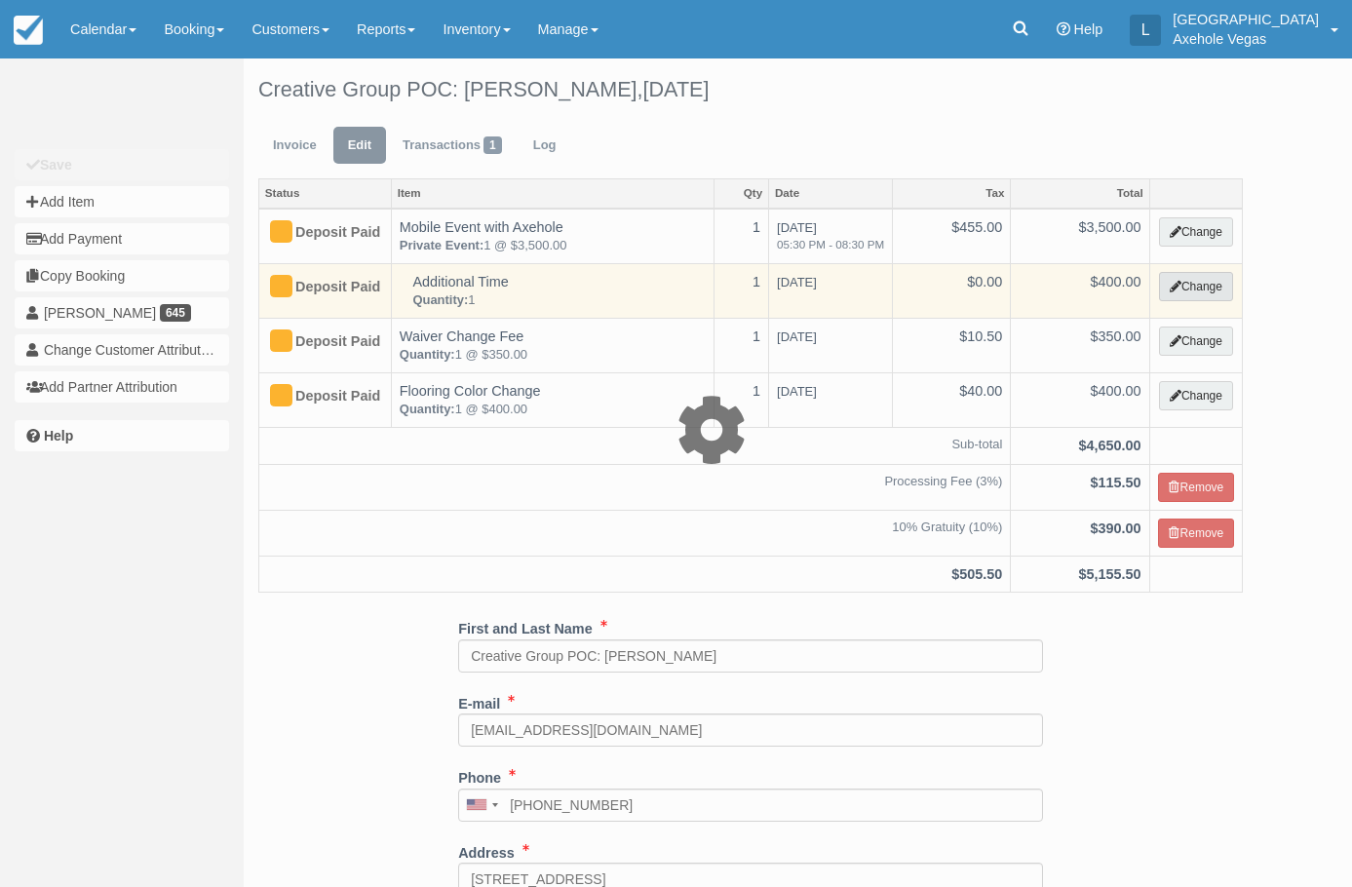
select select "3"
type input "400.00"
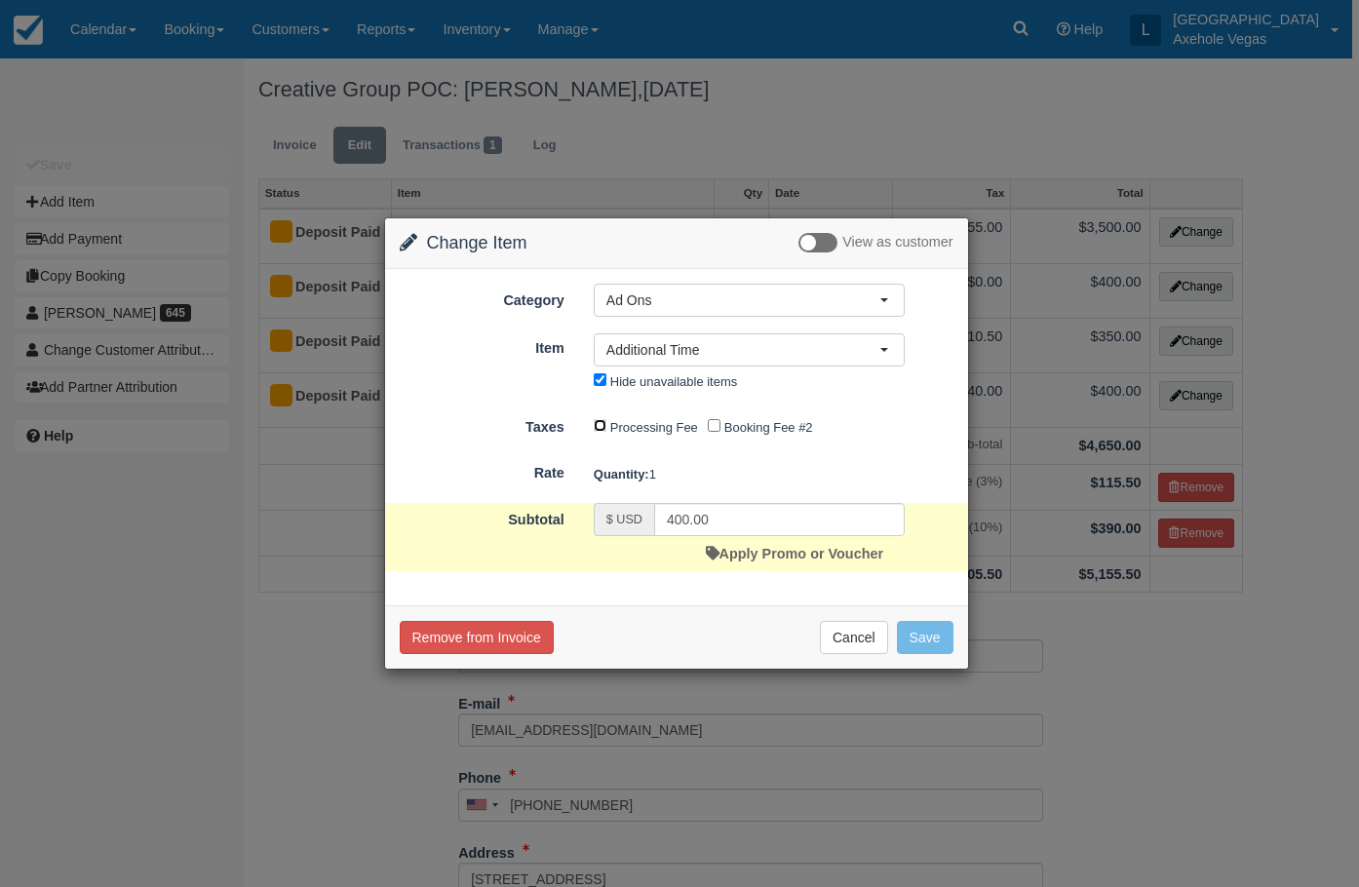
click at [604, 419] on input "Processing Fee" at bounding box center [600, 425] width 13 height 13
checkbox input "true"
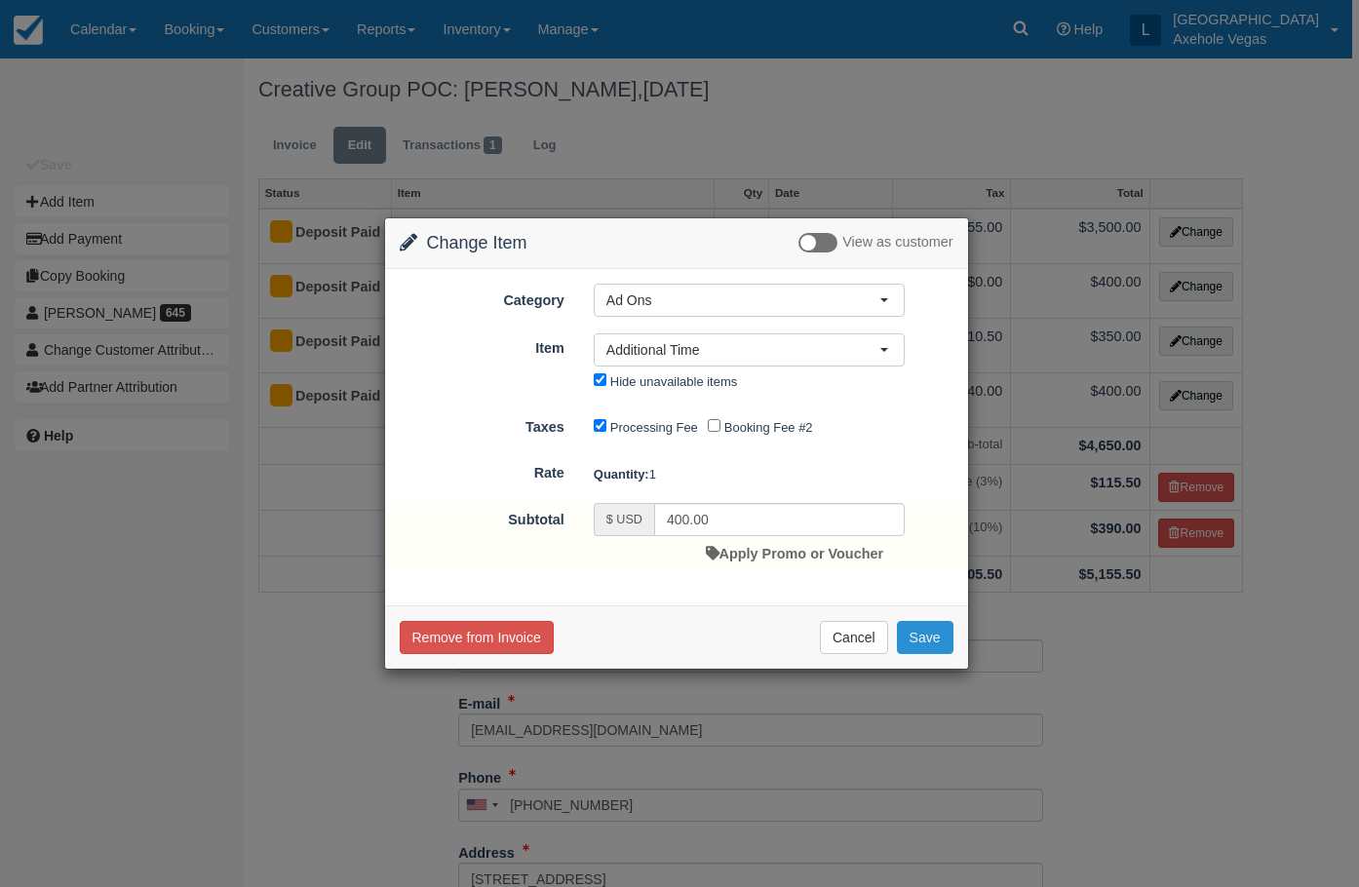
click at [906, 636] on button "Save" at bounding box center [925, 637] width 57 height 33
checkbox input "false"
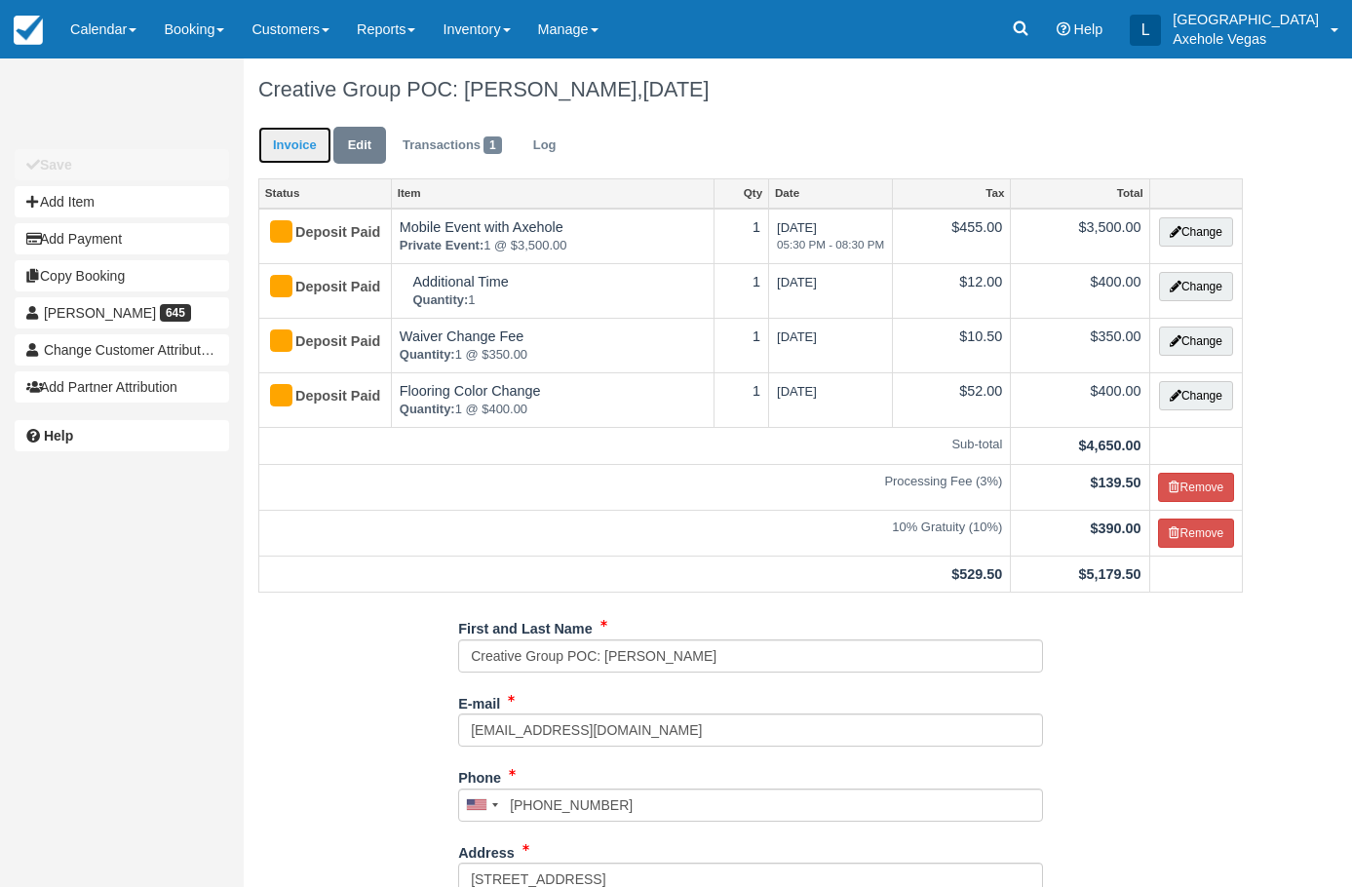
click at [291, 152] on link "Invoice" at bounding box center [294, 146] width 73 height 38
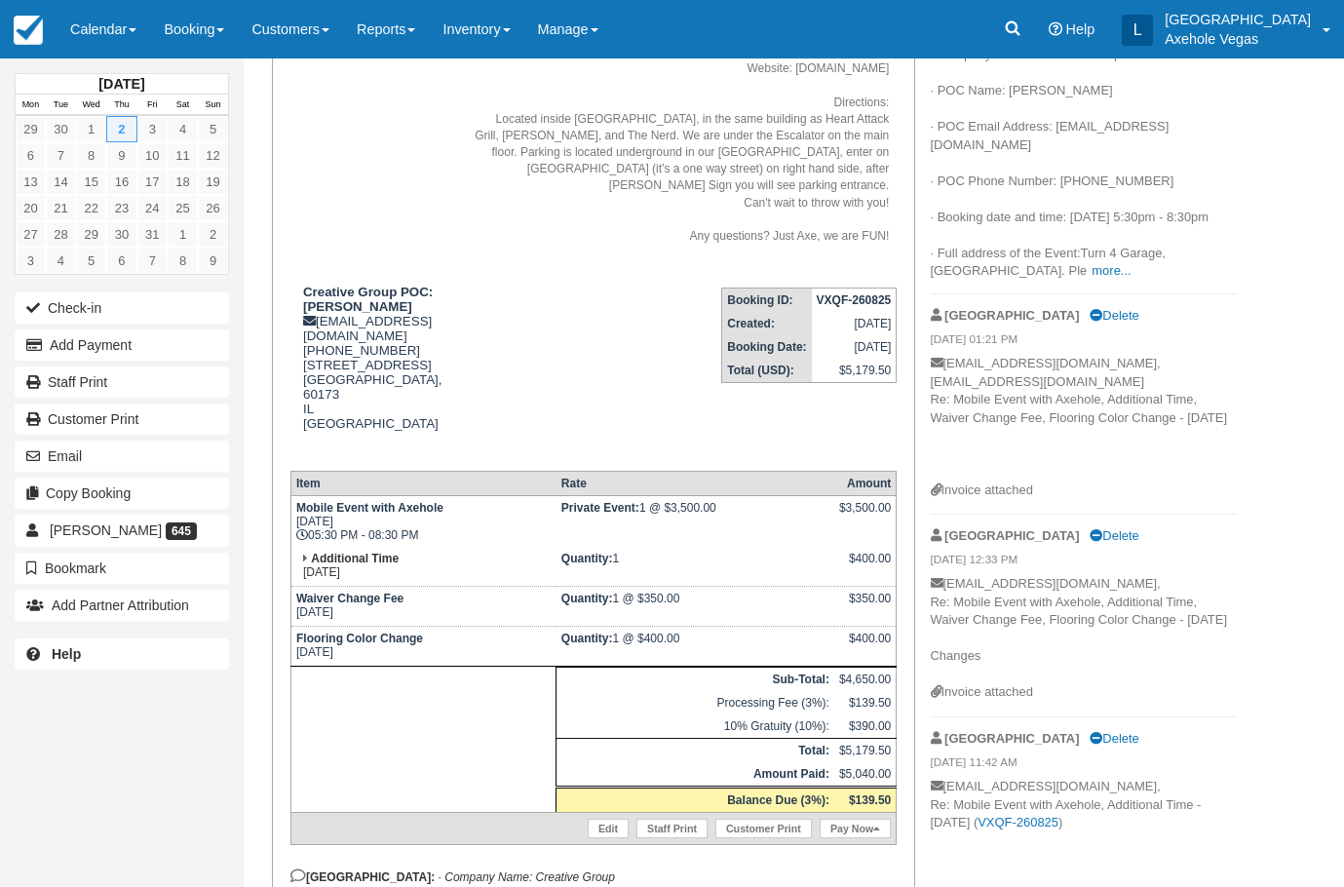
scroll to position [292, 0]
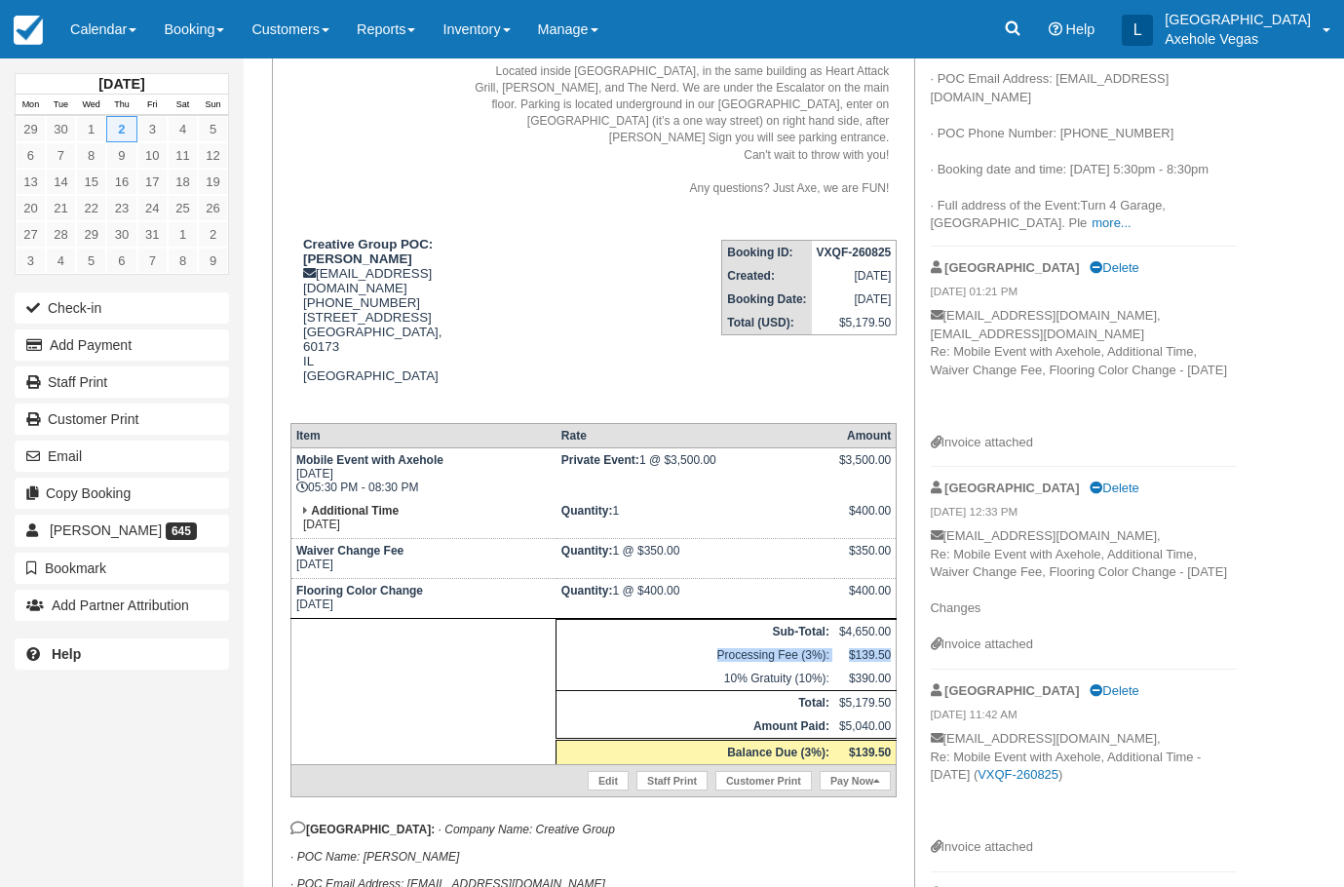
drag, startPoint x: 701, startPoint y: 644, endPoint x: 896, endPoint y: 642, distance: 194.9
click at [896, 643] on tr "Processing Fee (3%): $139.50" at bounding box center [592, 654] width 605 height 23
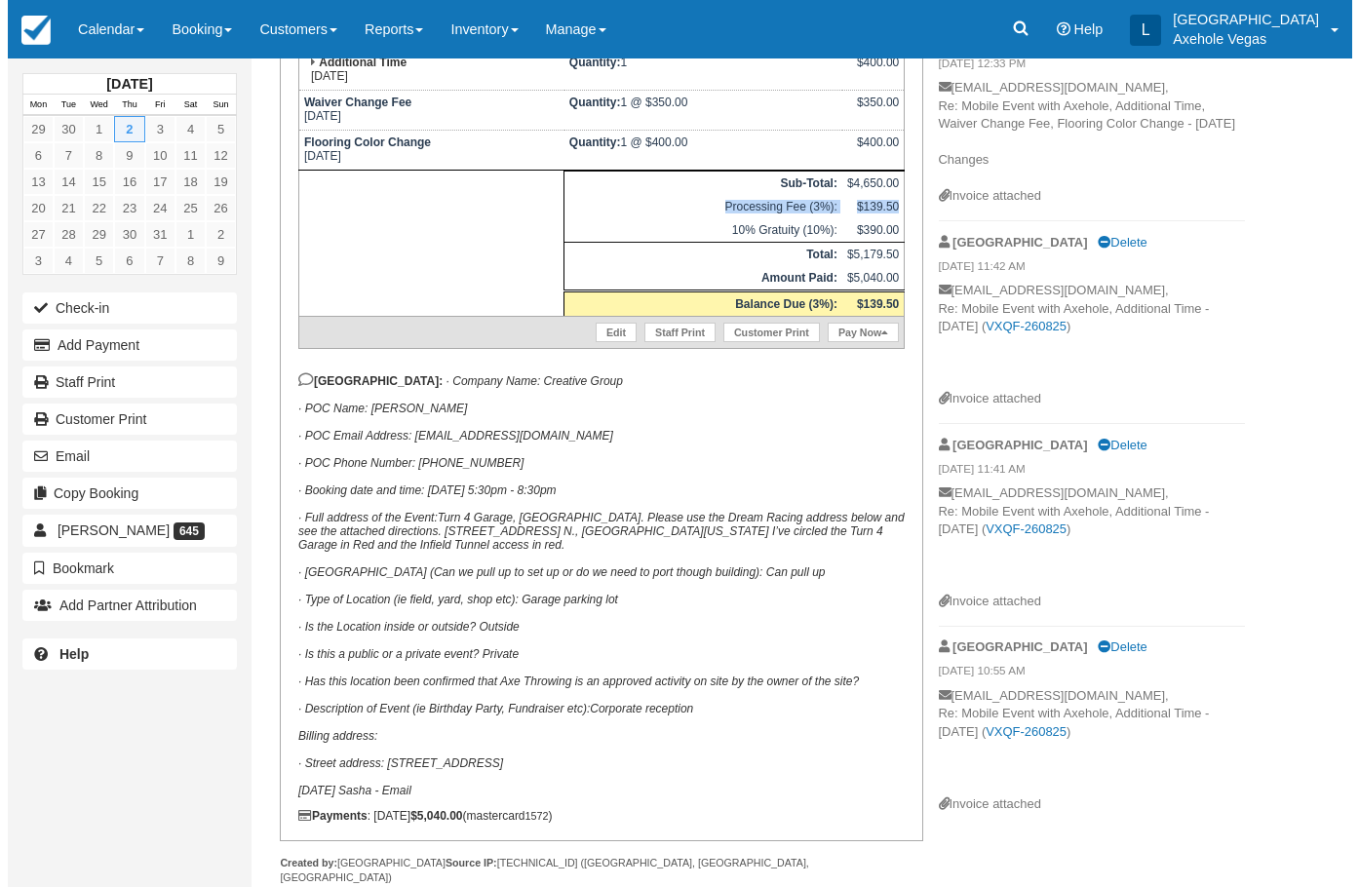
scroll to position [751, 0]
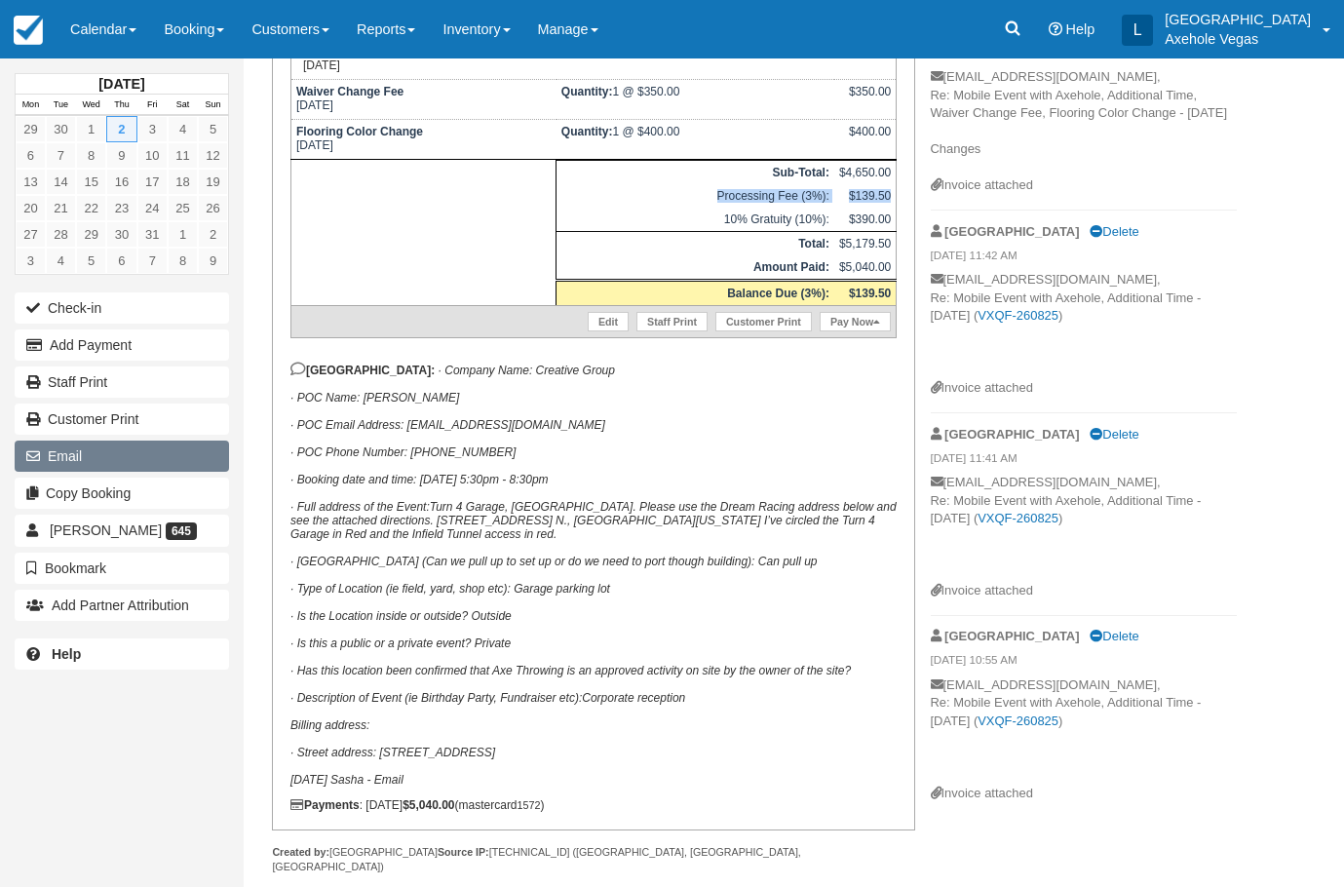
click at [147, 467] on button "Email" at bounding box center [122, 456] width 214 height 31
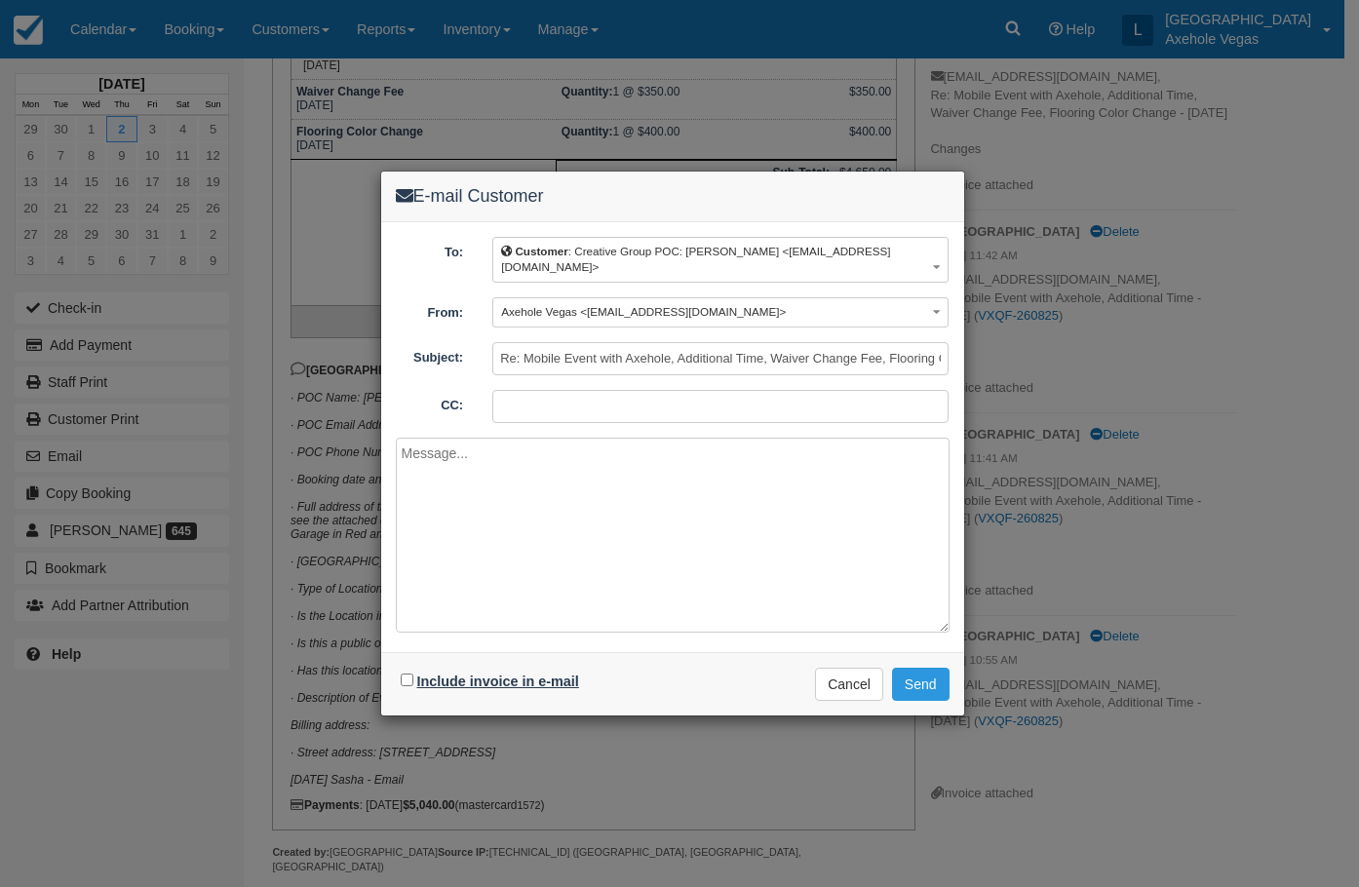
click at [469, 677] on label "Include invoice in e-mail" at bounding box center [498, 681] width 162 height 16
click at [413, 677] on input "Include invoice in e-mail" at bounding box center [407, 679] width 13 height 13
checkbox input "true"
click at [521, 539] on textarea at bounding box center [673, 535] width 554 height 195
click at [554, 400] on input "CC:" at bounding box center [720, 406] width 456 height 33
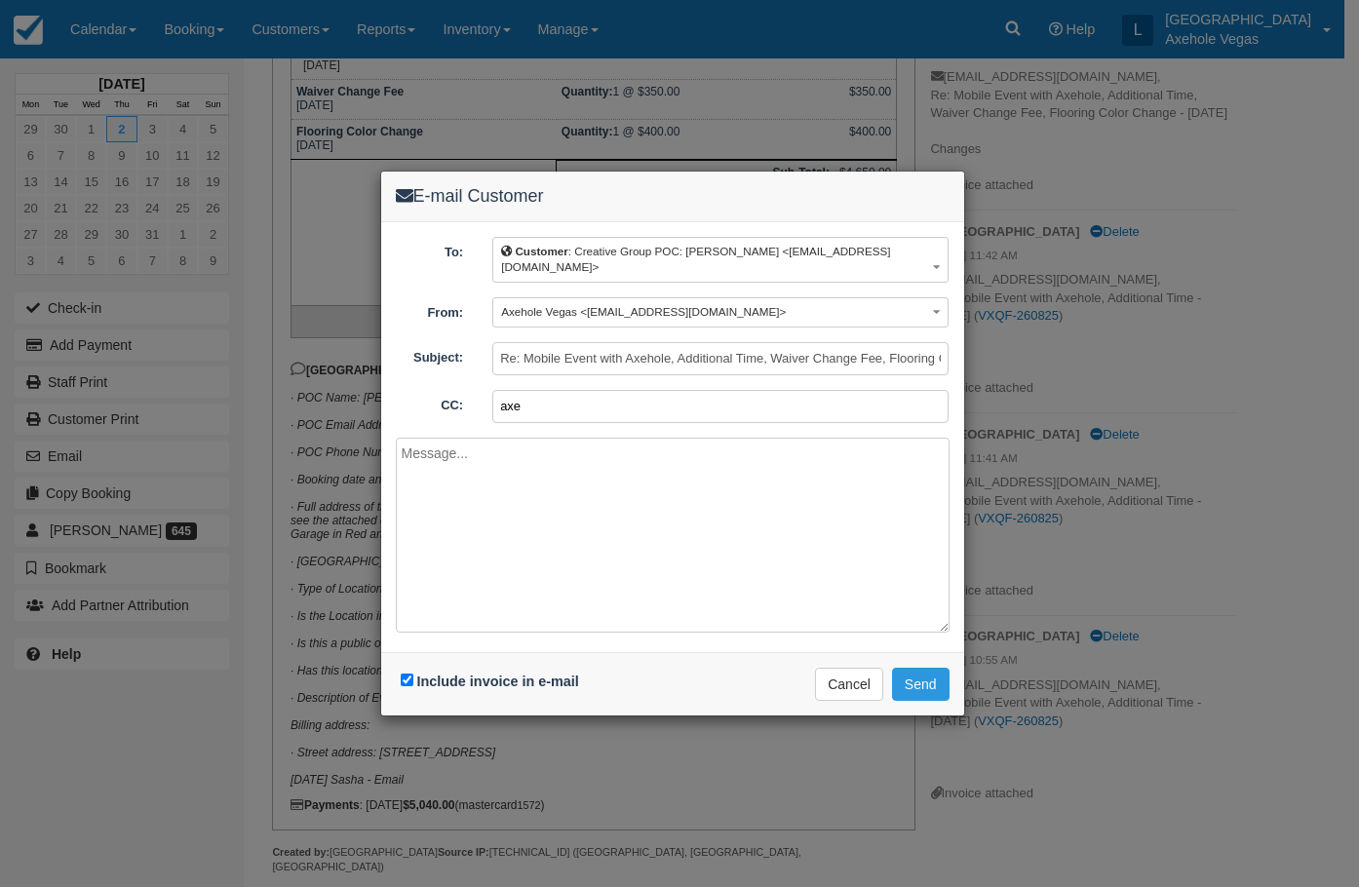
type input "axe"
click at [892, 668] on button "Send" at bounding box center [921, 684] width 58 height 33
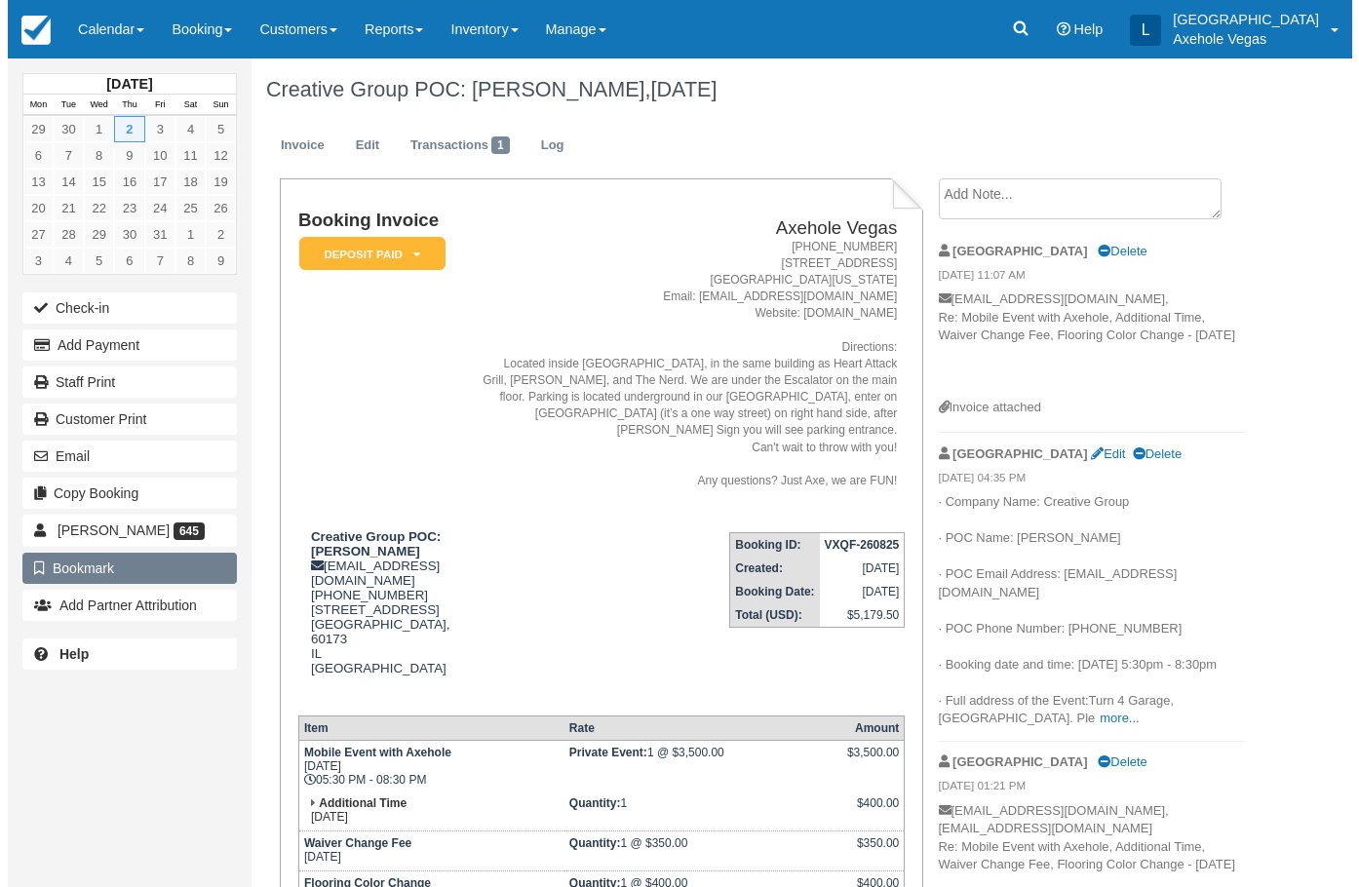
scroll to position [97, 0]
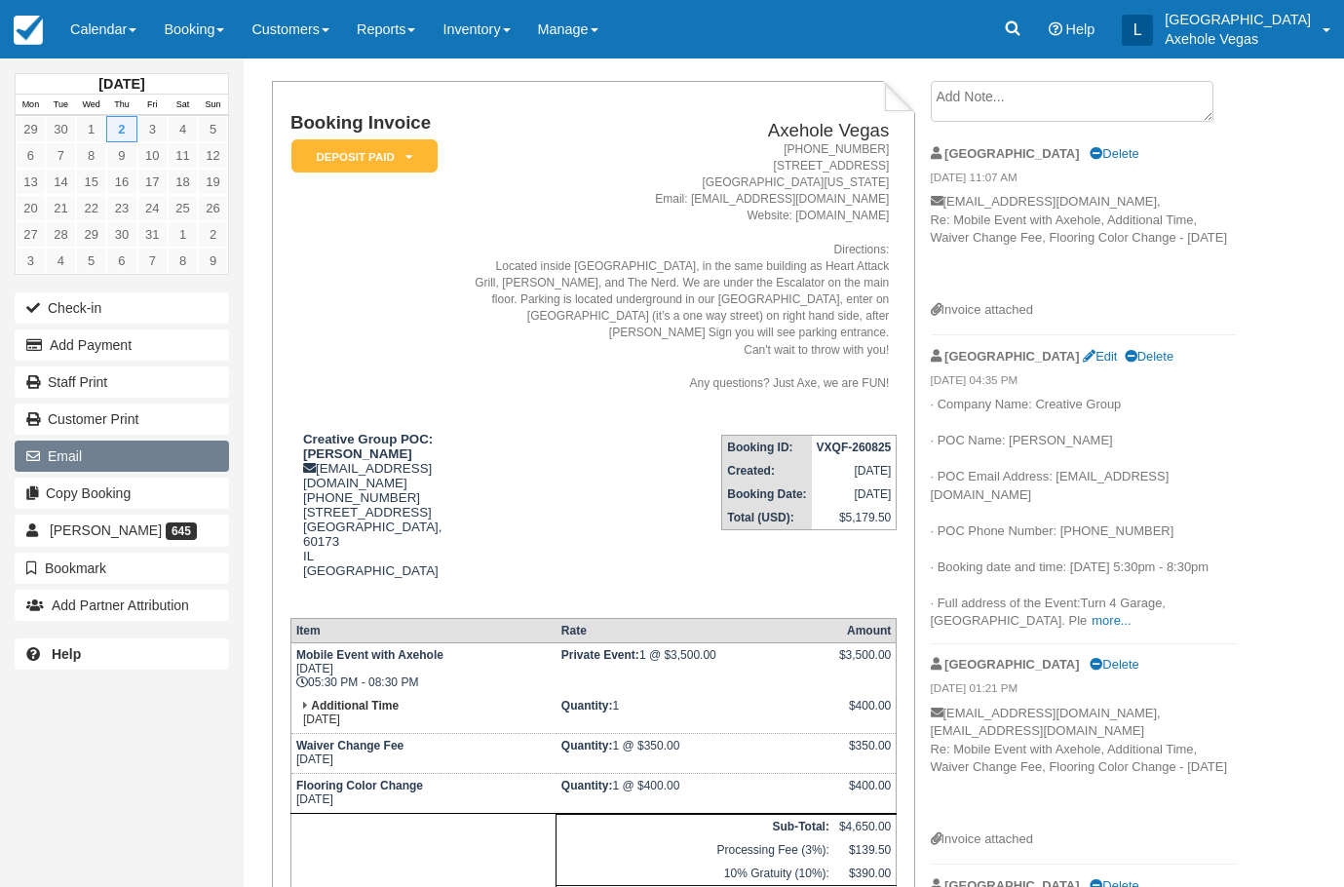
click at [126, 458] on button "Email" at bounding box center [122, 456] width 214 height 31
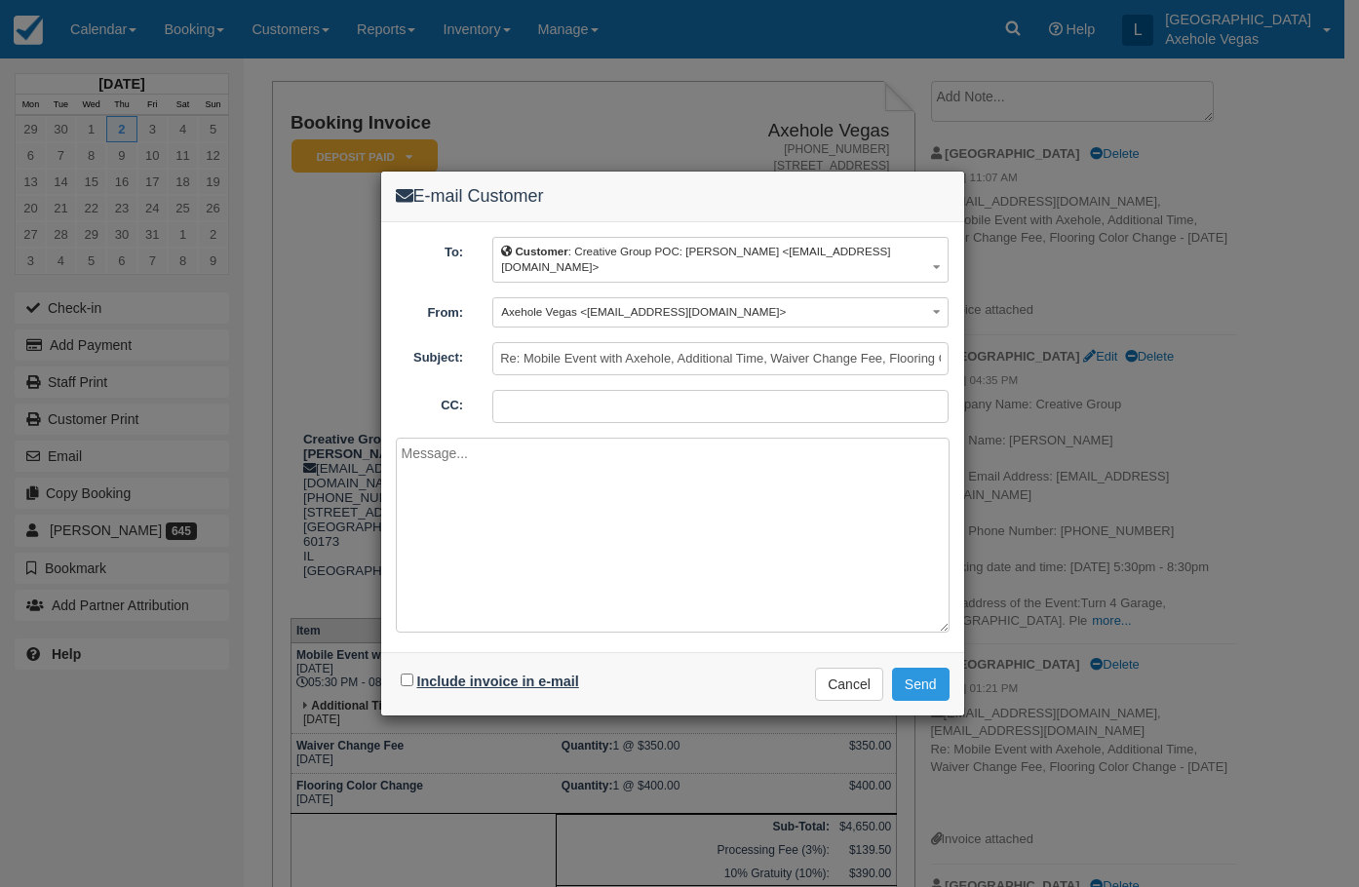
click at [451, 676] on label "Include invoice in e-mail" at bounding box center [498, 681] width 162 height 16
click at [413, 676] on input "Include invoice in e-mail" at bounding box center [407, 679] width 13 height 13
checkbox input "true"
click at [477, 441] on textarea at bounding box center [673, 535] width 554 height 195
click at [518, 484] on textarea at bounding box center [673, 535] width 554 height 195
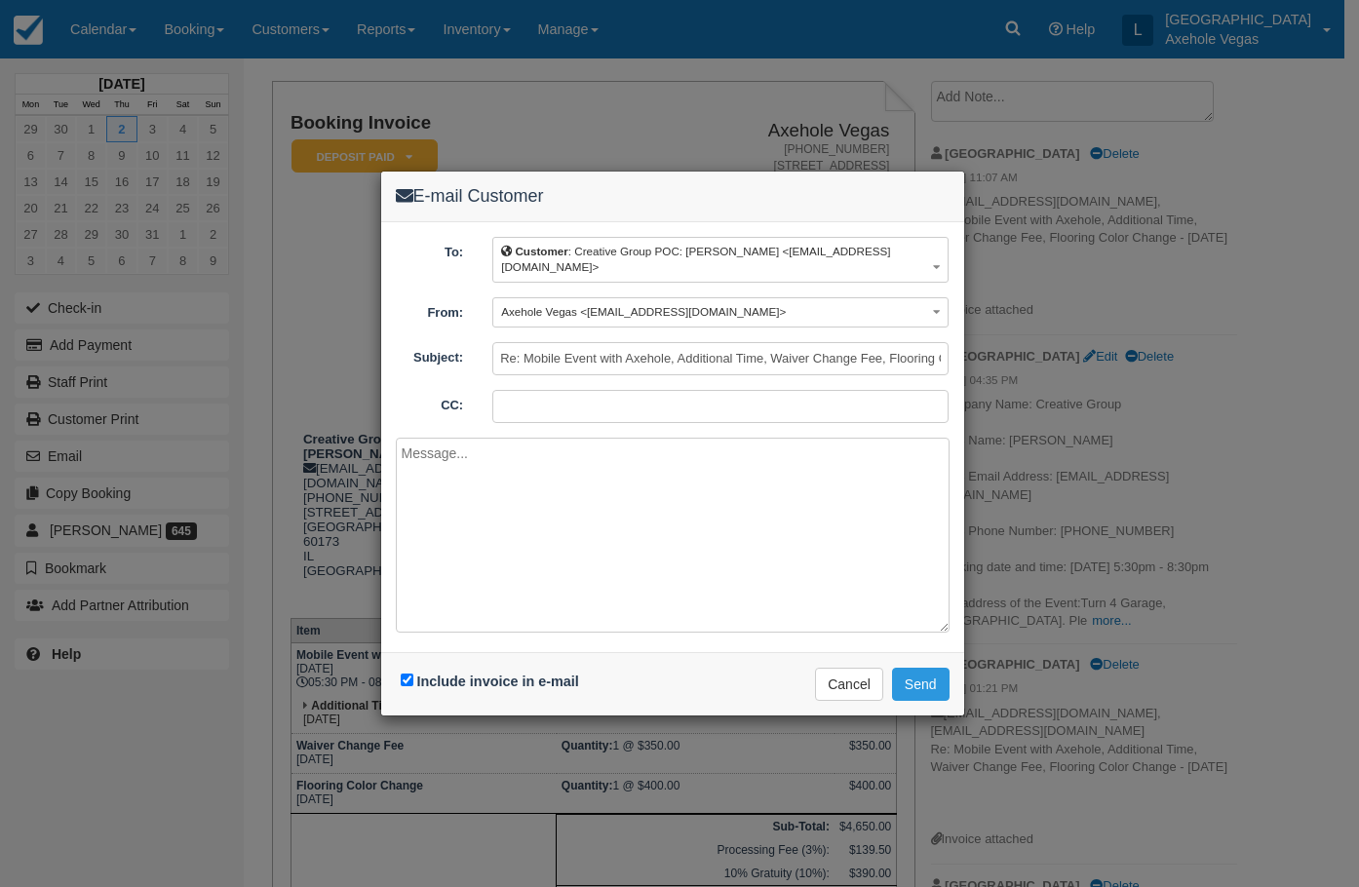
click at [518, 475] on textarea at bounding box center [673, 535] width 554 height 195
click at [504, 466] on textarea at bounding box center [673, 535] width 554 height 195
click at [454, 496] on textarea at bounding box center [673, 535] width 554 height 195
paste textarea "Hi [PERSON_NAME], I hope you’re doing well! I just wanted to follow up—when we …"
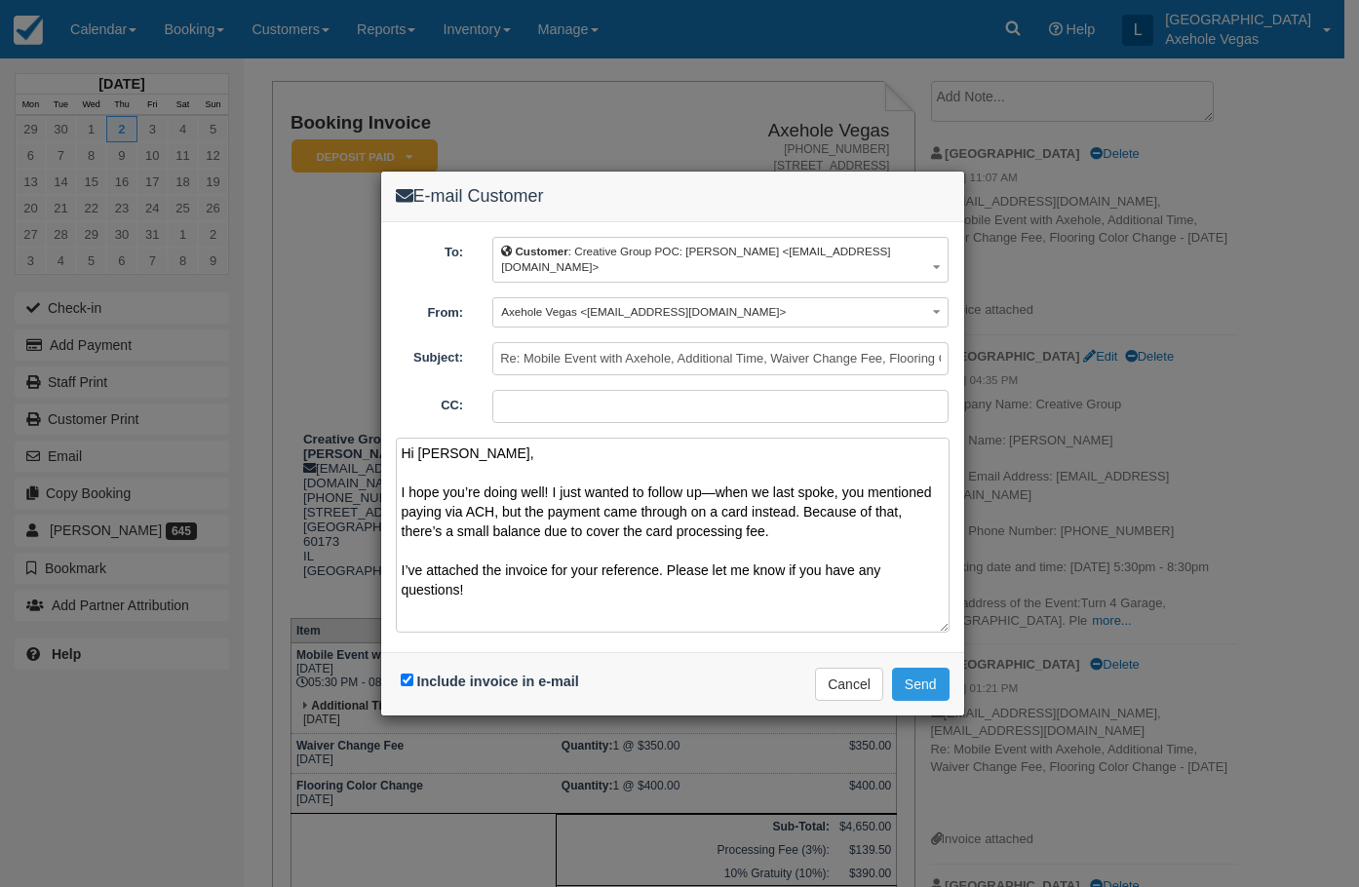
drag, startPoint x: 713, startPoint y: 491, endPoint x: 702, endPoint y: 490, distance: 11.7
click at [702, 490] on textarea "Hi [PERSON_NAME], I hope you’re doing well! I just wanted to follow up—when we …" at bounding box center [673, 535] width 554 height 195
type textarea "Hi [PERSON_NAME], I hope you’re doing well! I just wanted to follow up - when w…"
click at [658, 405] on input "CC:" at bounding box center [720, 406] width 456 height 33
type input "[EMAIL_ADDRESS][DOMAIN_NAME]"
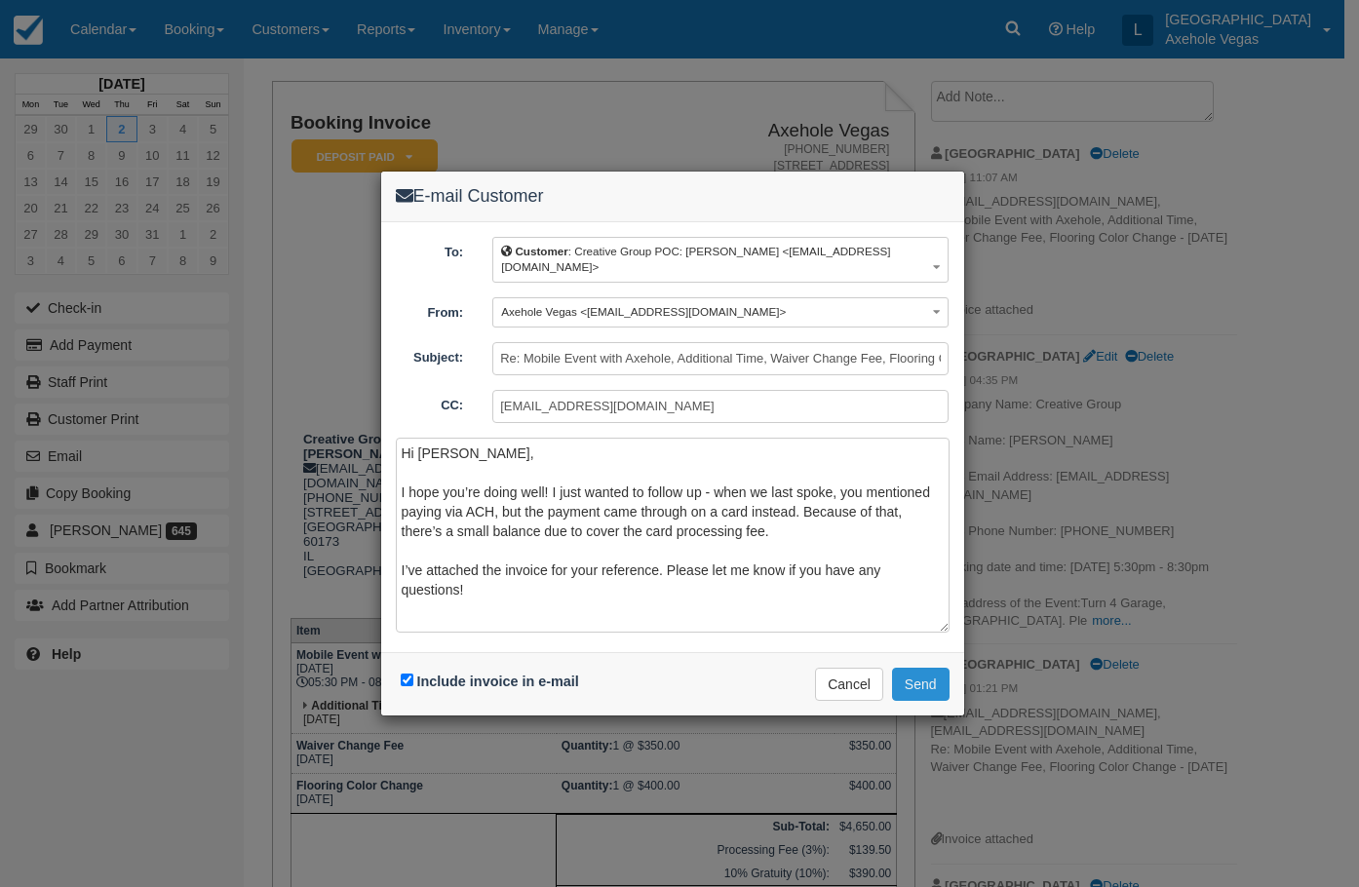
click at [917, 686] on button "Send" at bounding box center [921, 684] width 58 height 33
